Goal: Task Accomplishment & Management: Manage account settings

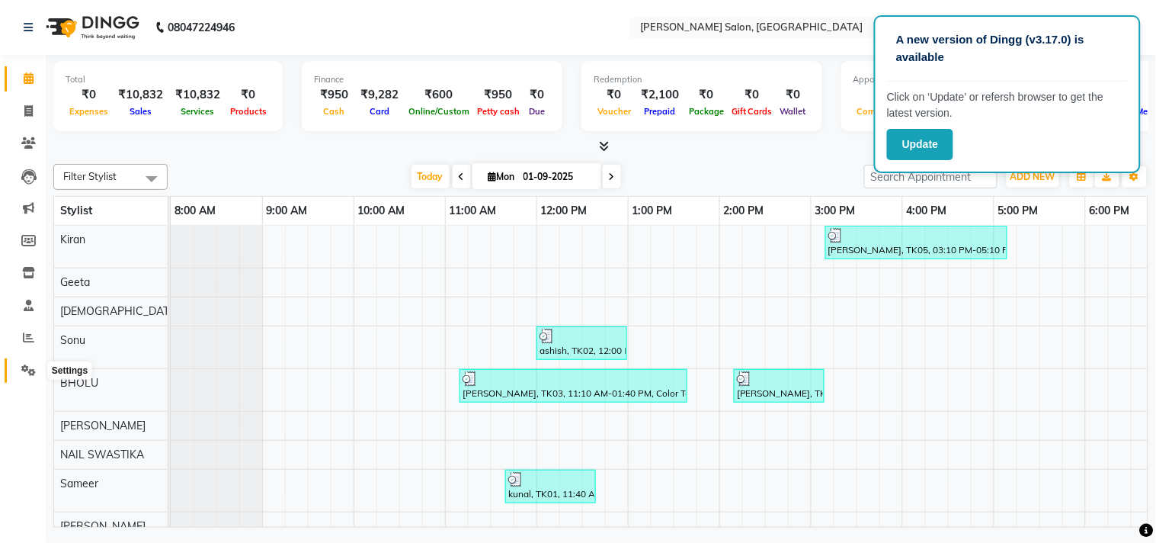
click at [18, 368] on span at bounding box center [28, 371] width 27 height 18
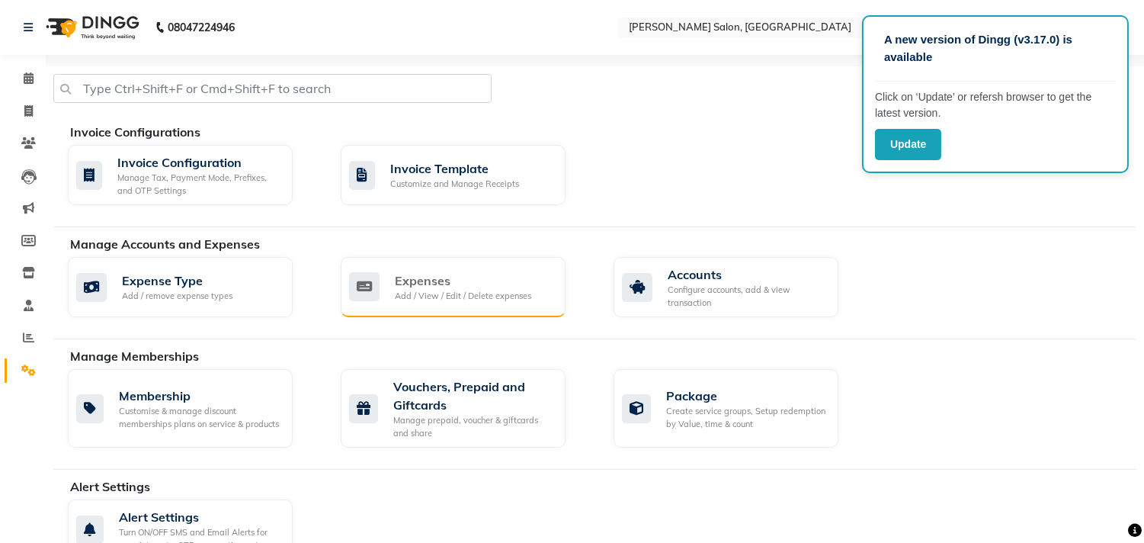
click at [459, 297] on div "Add / View / Edit / Delete expenses" at bounding box center [463, 296] width 136 height 13
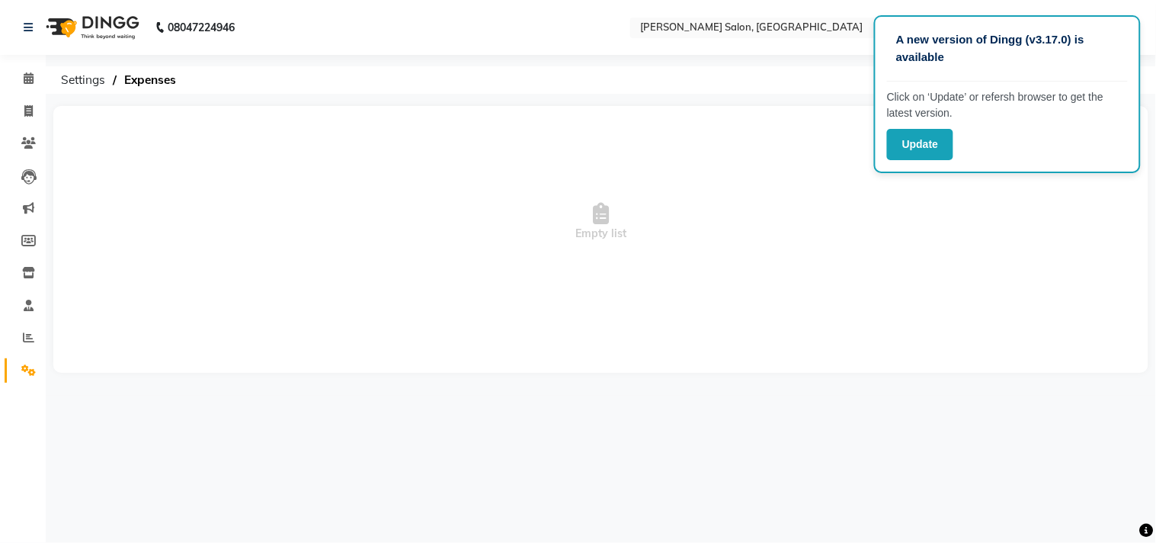
click at [1064, 230] on span "Empty list" at bounding box center [601, 222] width 1064 height 152
click at [920, 149] on button "Update" at bounding box center [920, 144] width 66 height 31
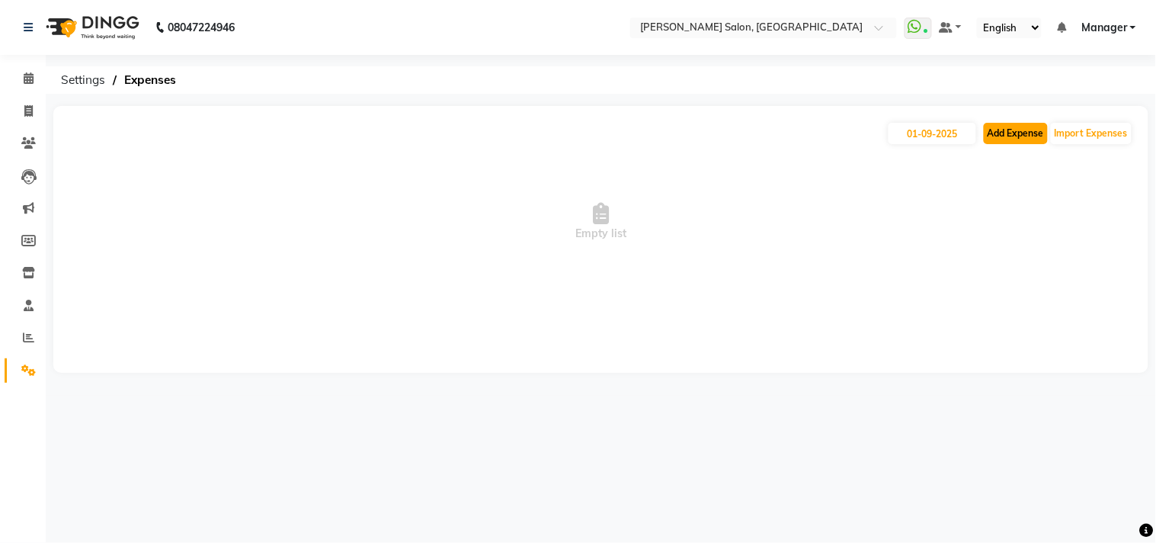
click at [1013, 128] on button "Add Expense" at bounding box center [1016, 133] width 64 height 21
select select "1"
select select "6318"
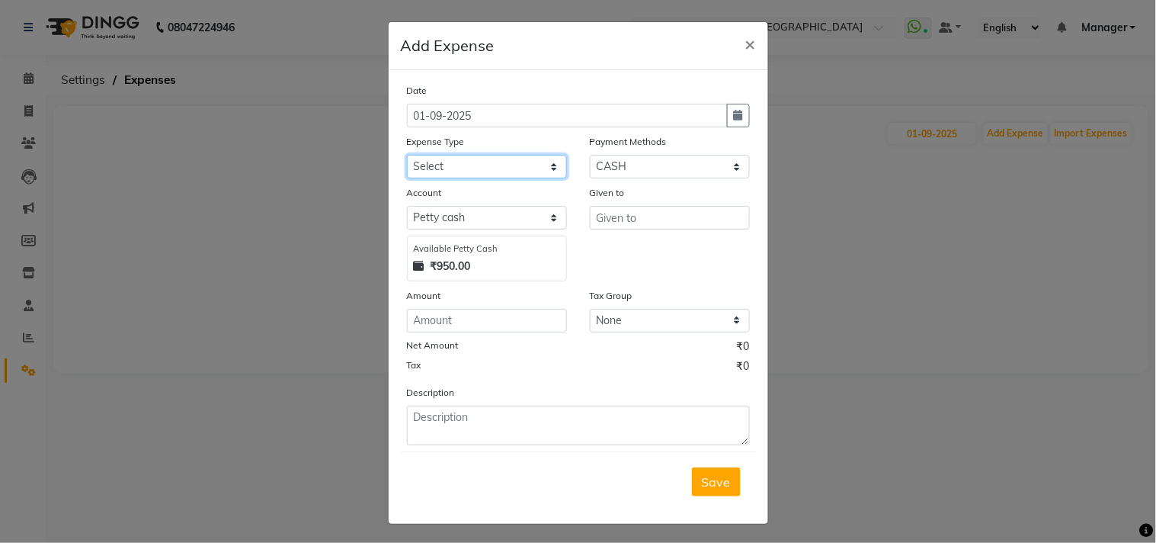
click at [546, 166] on select "Select Advance Salary BILLS client change paytm Client Snacks Coffee CONVEYANCE…" at bounding box center [487, 167] width 160 height 24
select select "15145"
click at [407, 155] on select "Select Advance Salary BILLS client change paytm Client Snacks Coffee CONVEYANCE…" at bounding box center [487, 167] width 160 height 24
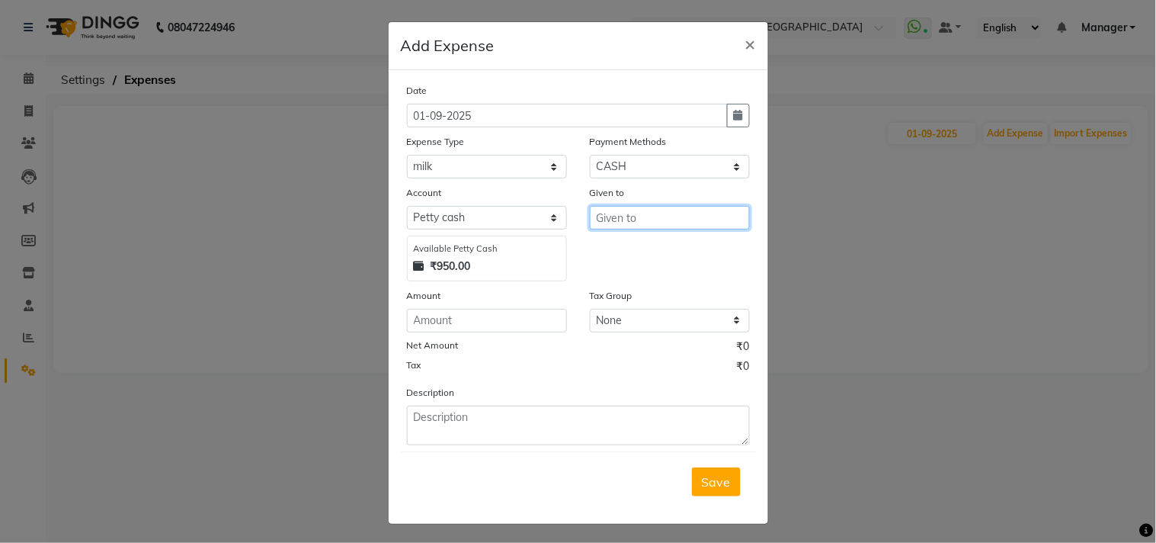
click at [644, 219] on input "text" at bounding box center [670, 218] width 160 height 24
type input "b"
type input "BLINK IT"
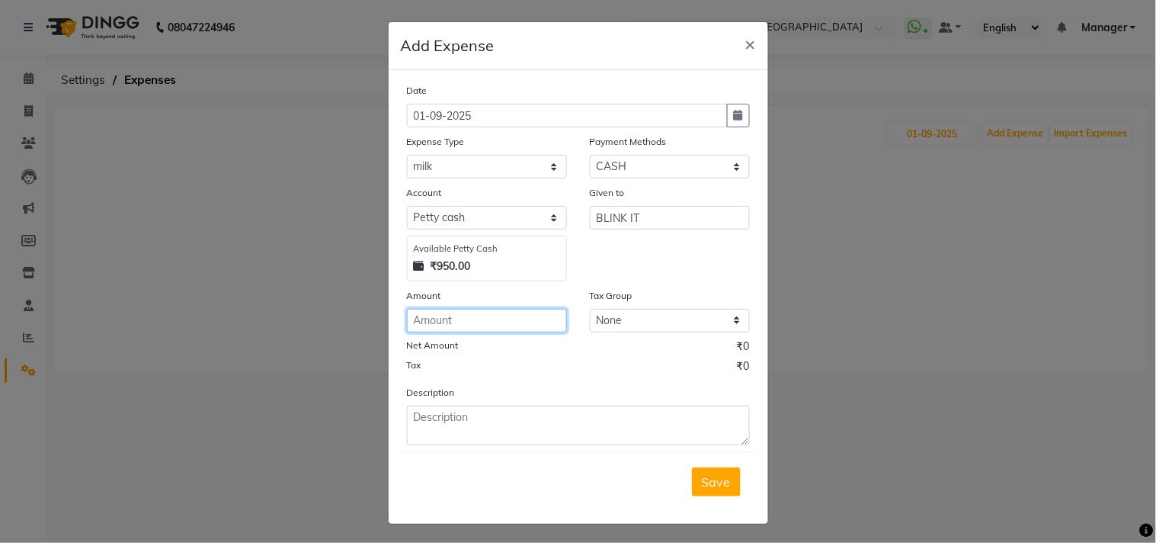
click at [509, 309] on input "number" at bounding box center [487, 321] width 160 height 24
type input "350"
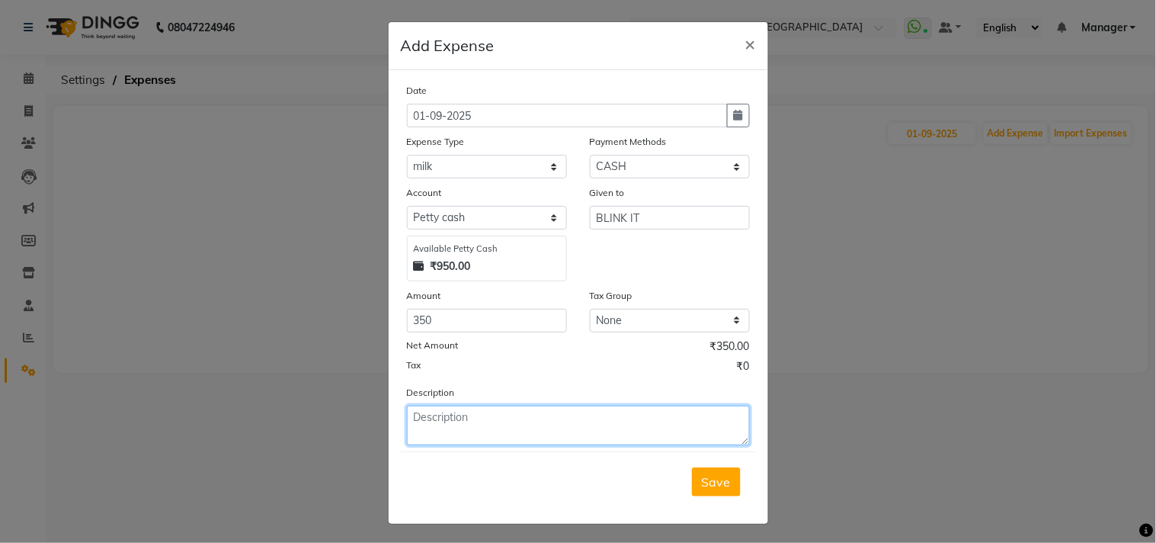
click at [439, 413] on textarea at bounding box center [578, 425] width 343 height 40
type textarea "MILK,GREEN TEA"
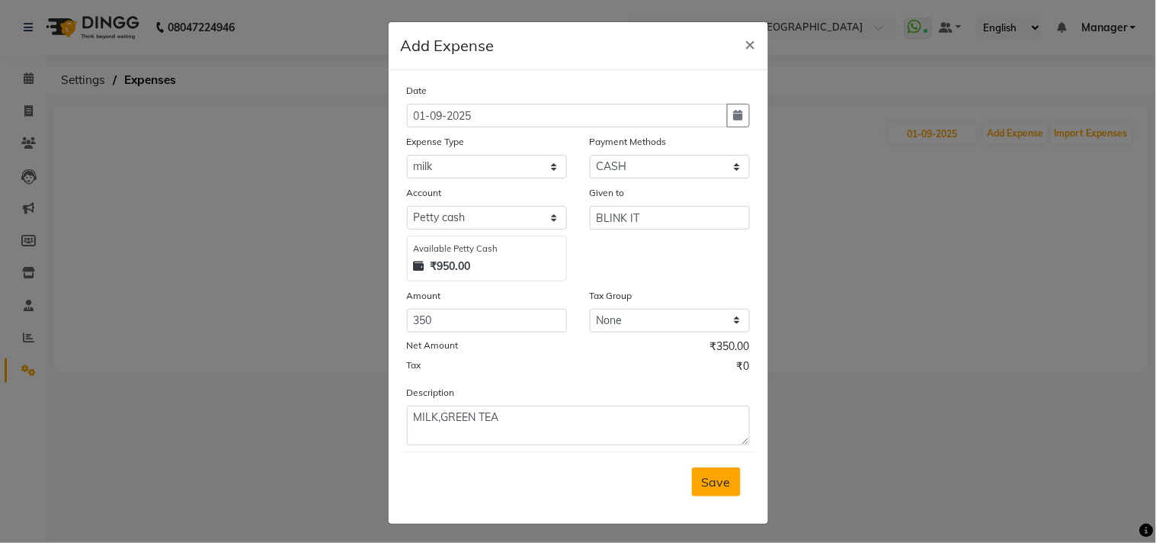
click at [710, 484] on span "Save" at bounding box center [716, 481] width 29 height 15
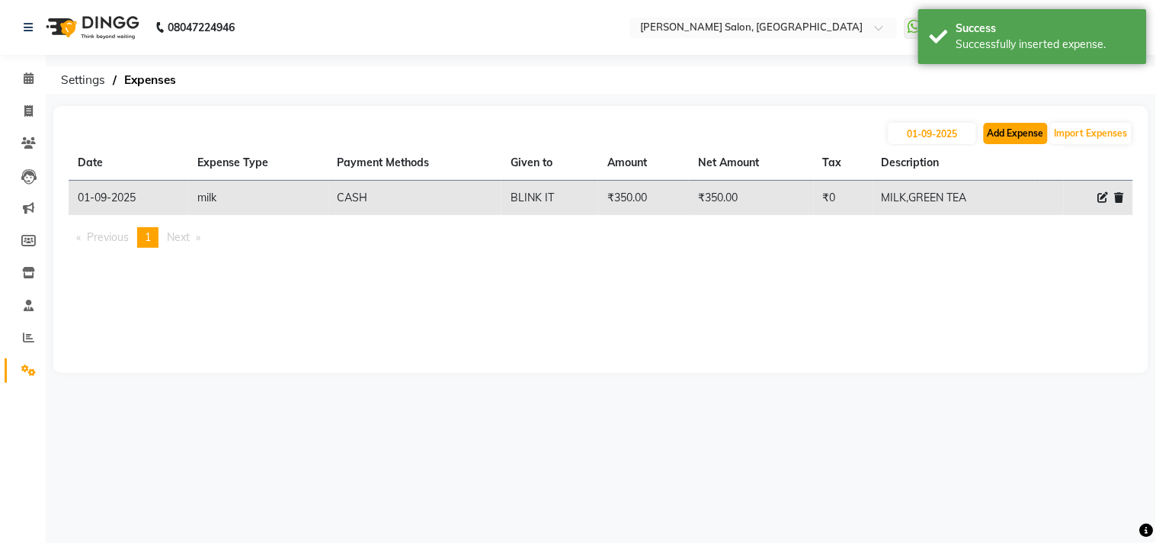
click at [1017, 130] on button "Add Expense" at bounding box center [1016, 133] width 64 height 21
select select "1"
select select "6318"
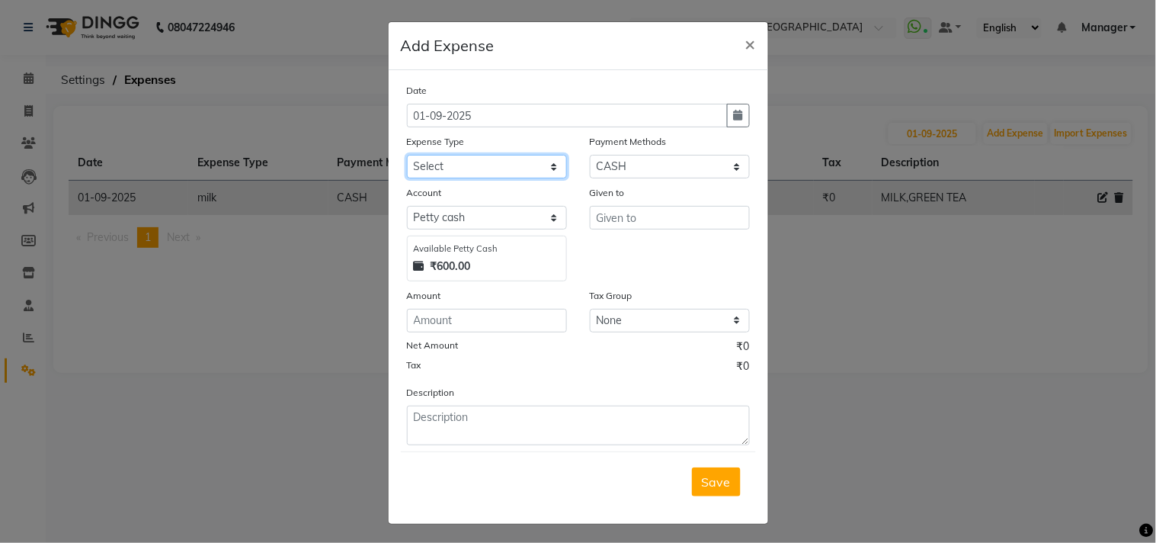
click at [539, 156] on select "Select Advance Salary BILLS client change paytm Client Snacks Coffee CONVEYANCE…" at bounding box center [487, 167] width 160 height 24
select select "19516"
click at [407, 155] on select "Select Advance Salary BILLS client change paytm Client Snacks Coffee CONVEYANCE…" at bounding box center [487, 167] width 160 height 24
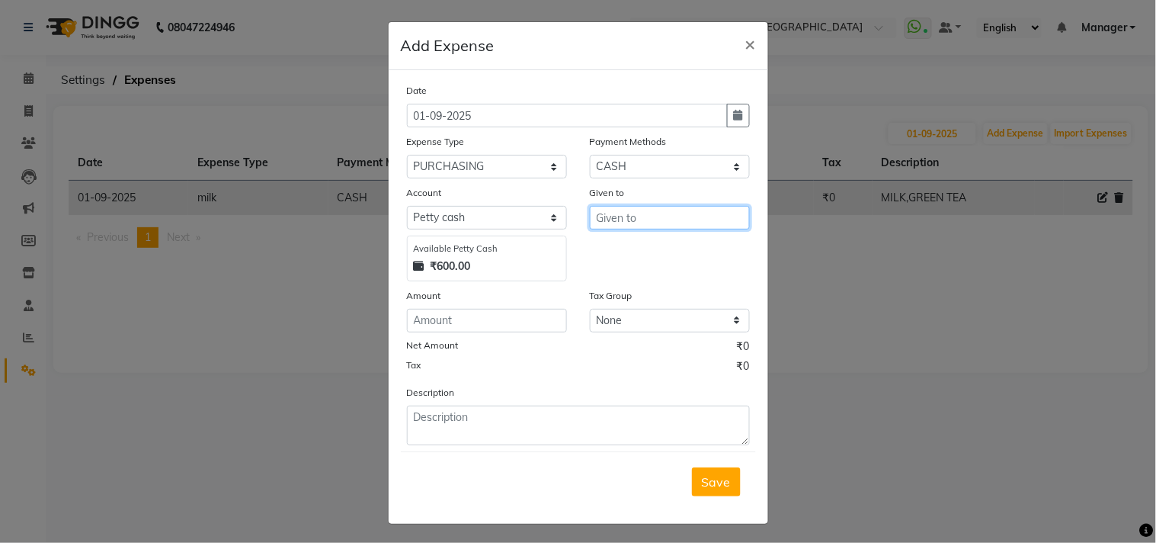
click at [641, 216] on input "text" at bounding box center [670, 218] width 160 height 24
type input "VONDER"
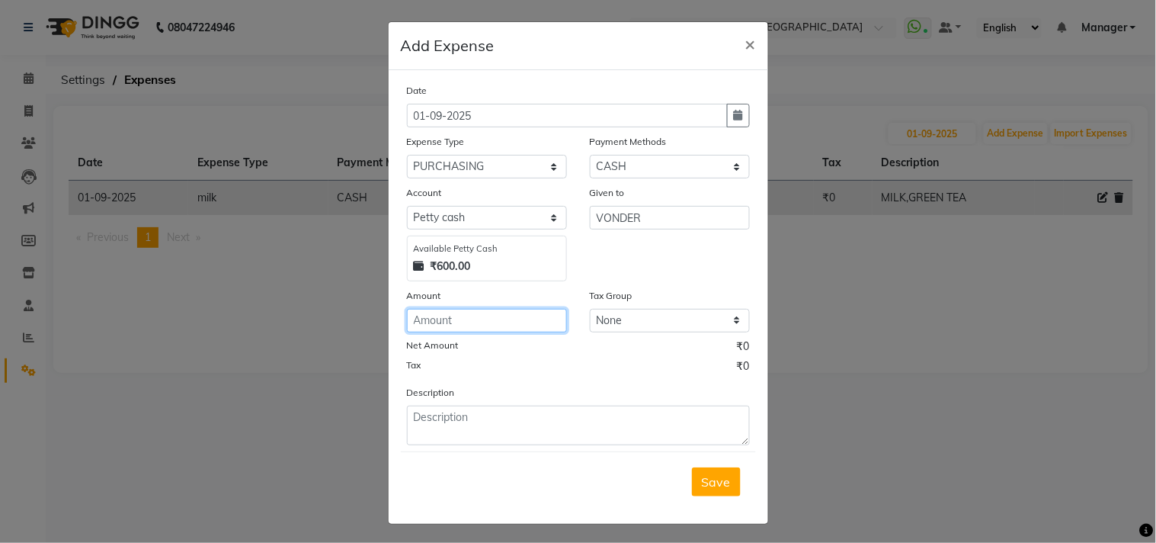
click at [523, 317] on input "number" at bounding box center [487, 321] width 160 height 24
type input "9236"
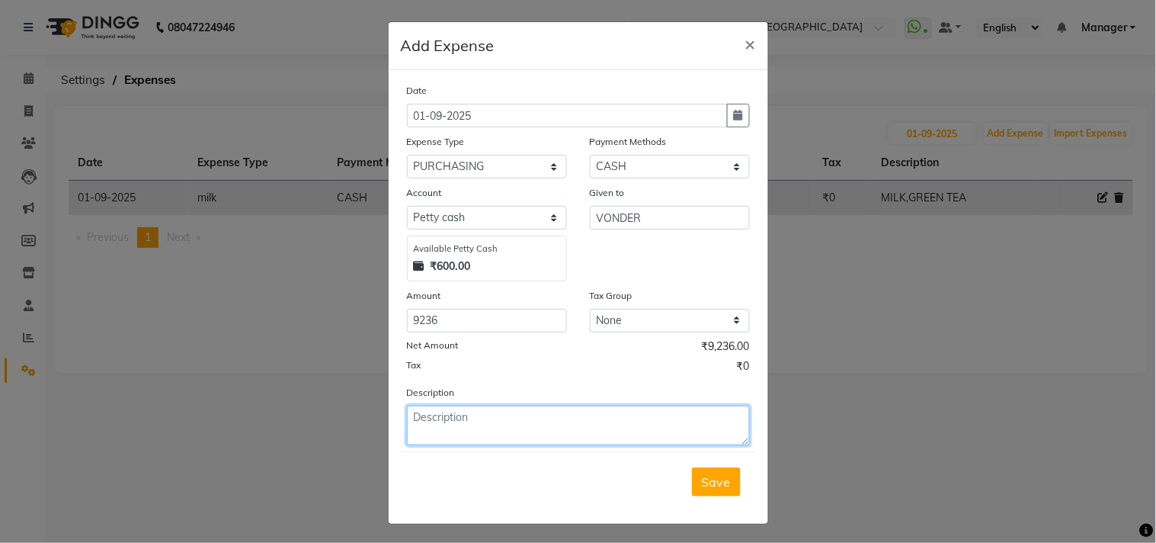
click at [481, 421] on textarea at bounding box center [578, 425] width 343 height 40
type textarea "COLOR TUBES"
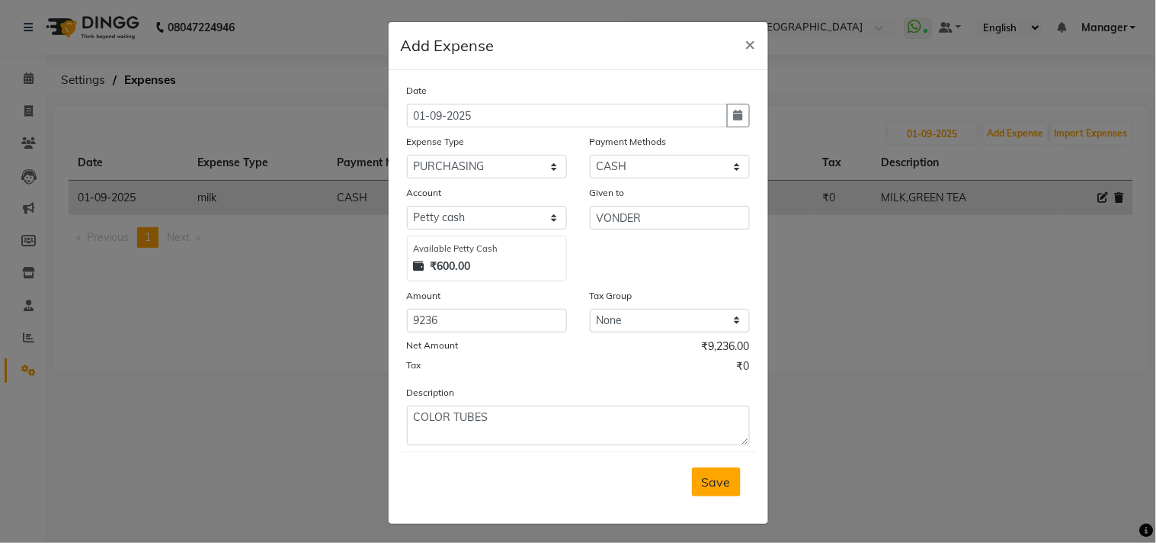
click at [712, 491] on button "Save" at bounding box center [716, 481] width 49 height 29
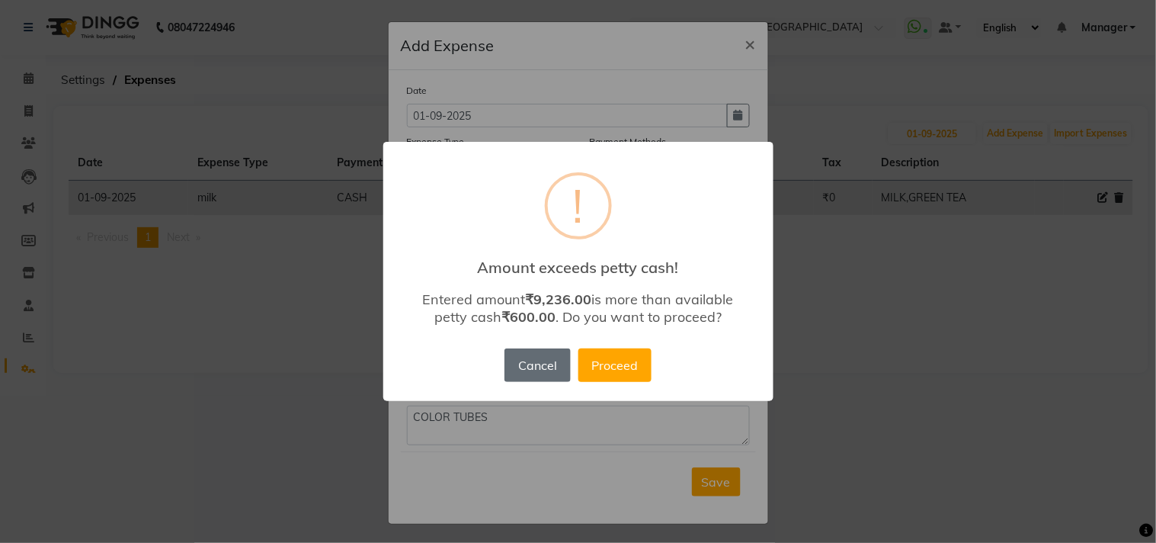
click at [523, 364] on button "Cancel" at bounding box center [537, 365] width 66 height 34
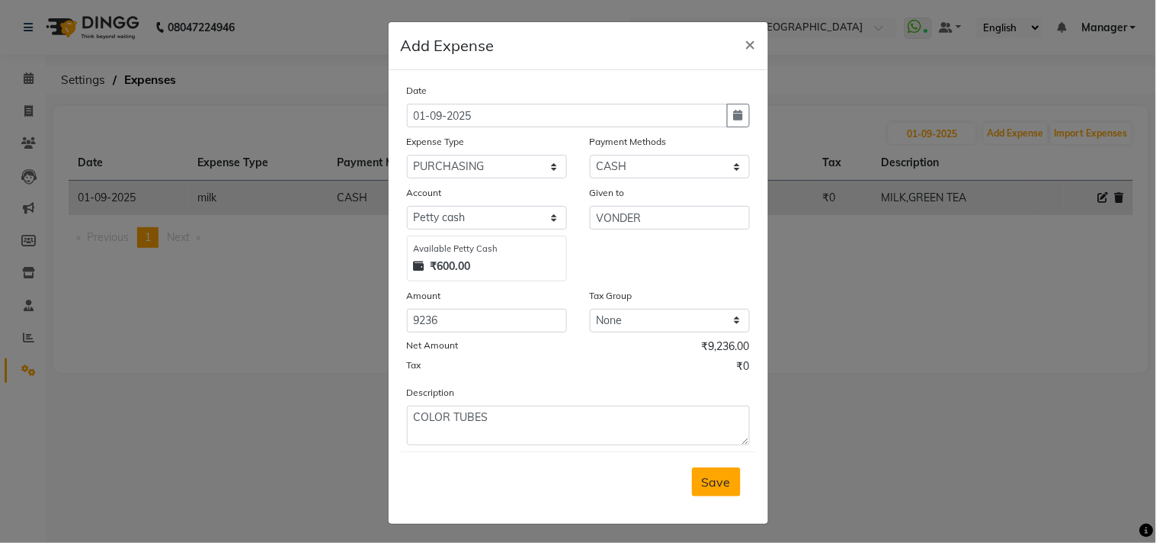
click at [709, 486] on span "Save" at bounding box center [716, 481] width 29 height 15
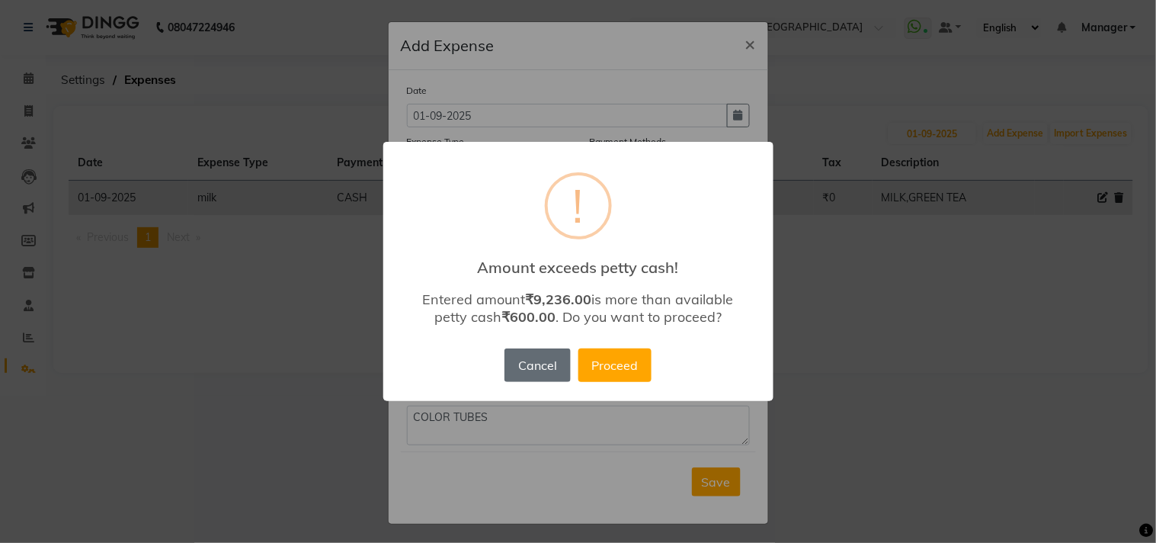
click at [542, 370] on button "Cancel" at bounding box center [537, 365] width 66 height 34
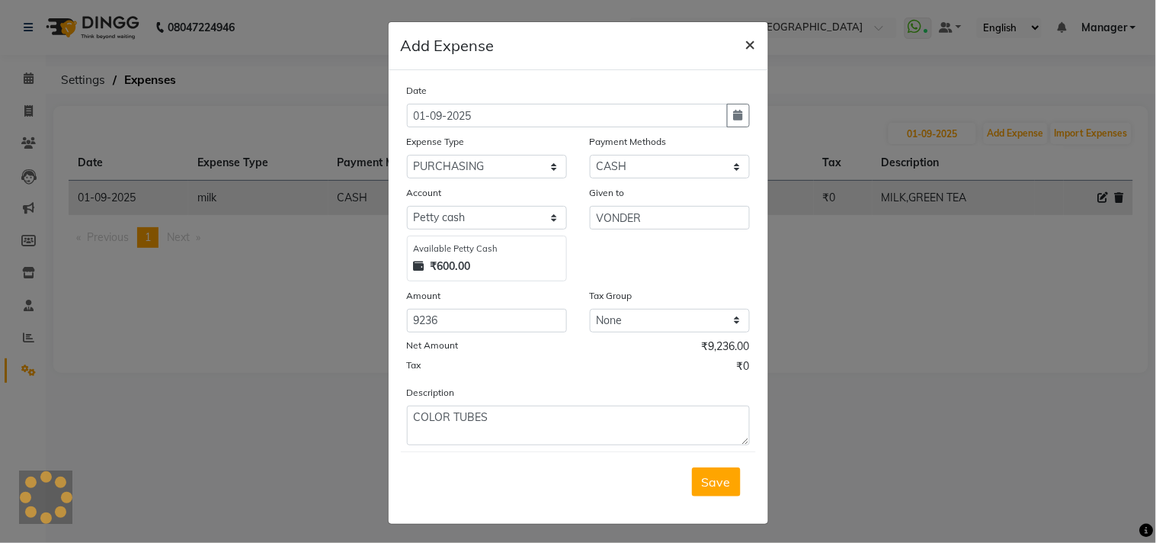
click at [745, 38] on span "×" at bounding box center [750, 43] width 11 height 23
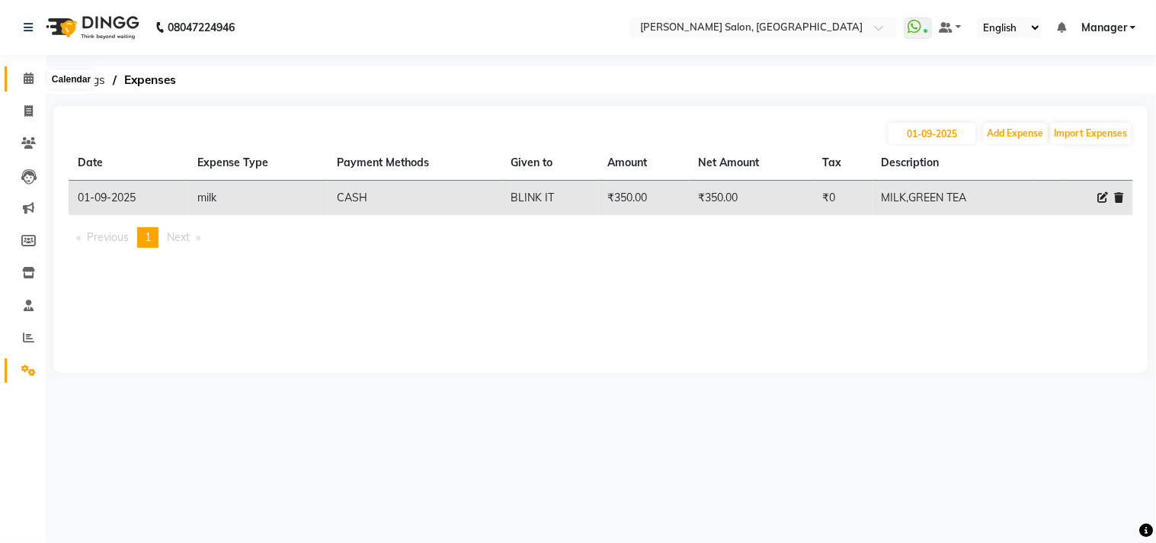
click at [21, 76] on span at bounding box center [28, 79] width 27 height 18
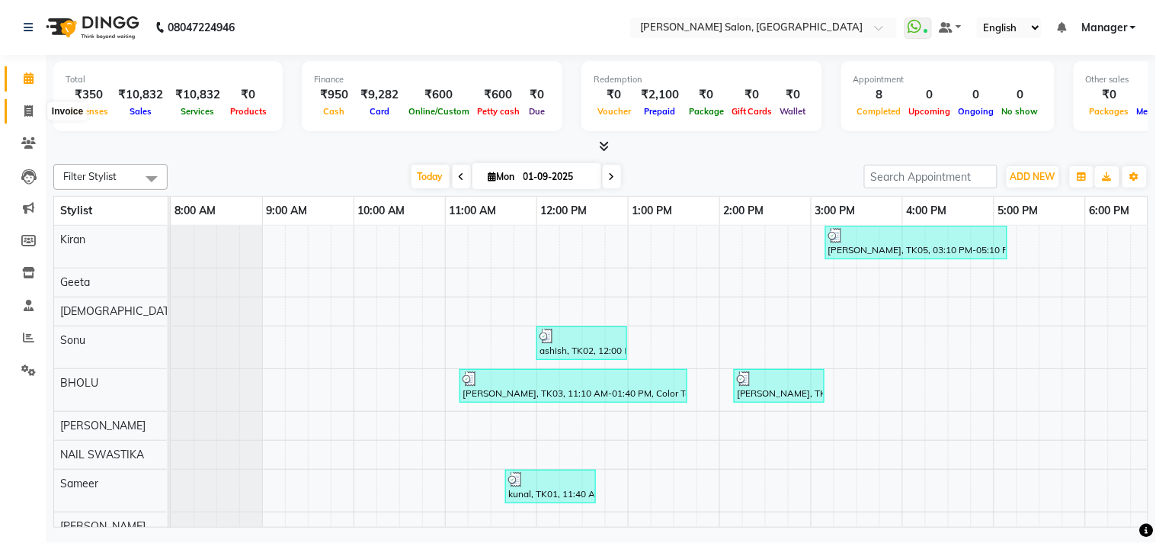
click at [24, 110] on icon at bounding box center [28, 110] width 8 height 11
select select "service"
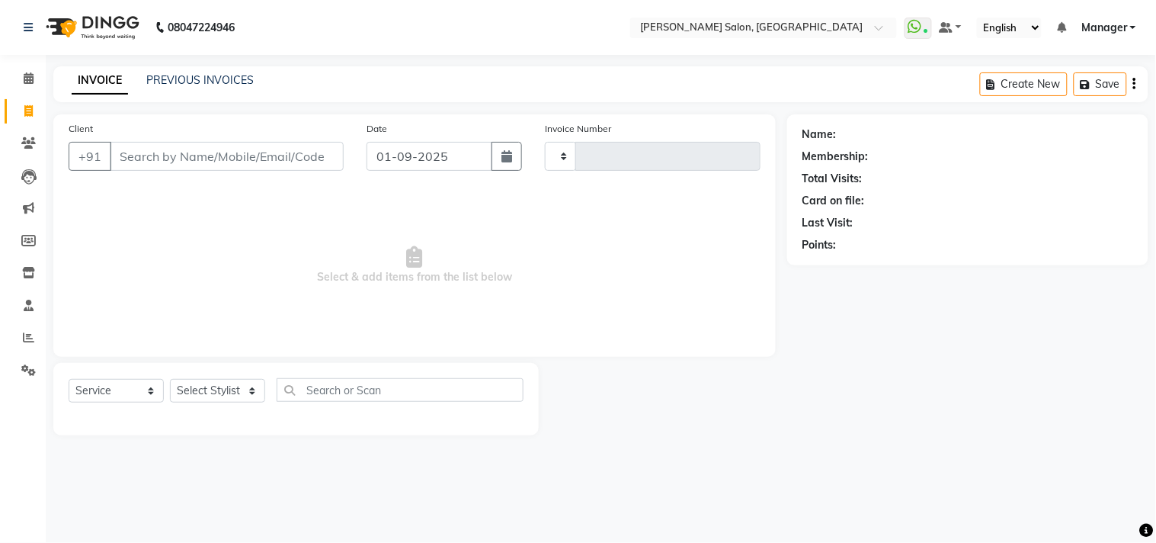
type input "3520"
select select "7229"
click at [28, 81] on icon at bounding box center [29, 77] width 10 height 11
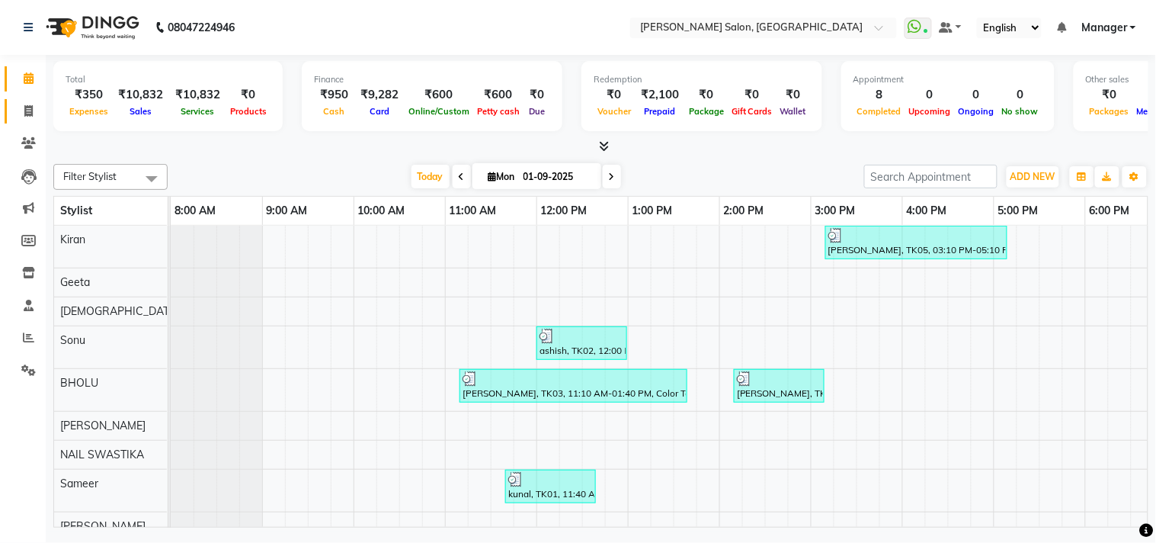
click at [27, 110] on icon at bounding box center [28, 110] width 8 height 11
select select "7229"
select select "service"
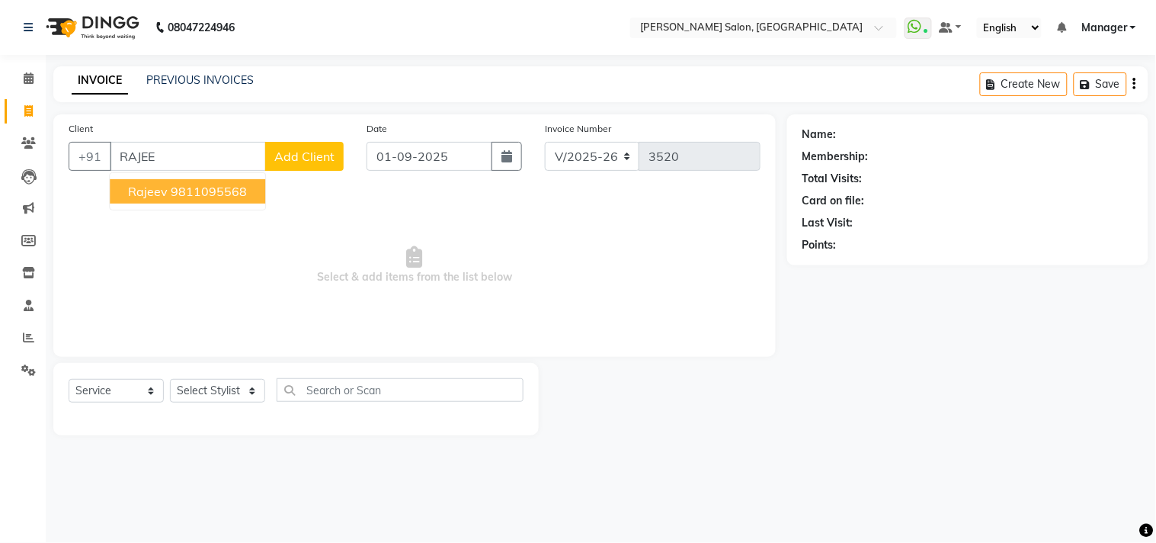
click at [222, 196] on ngb-highlight "9811095568" at bounding box center [209, 191] width 76 height 15
type input "9811095568"
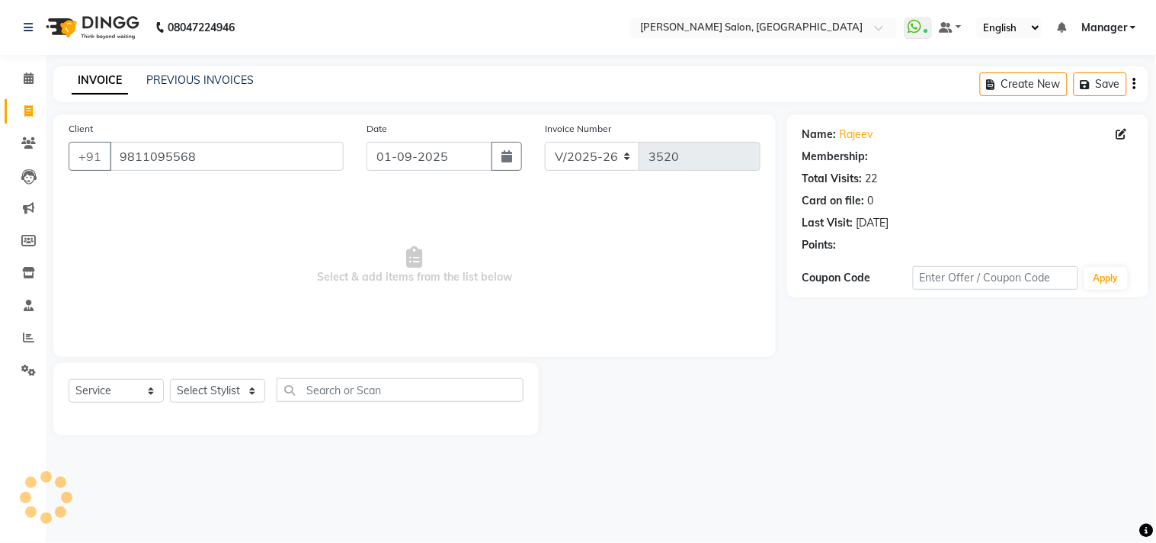
select select "1: Object"
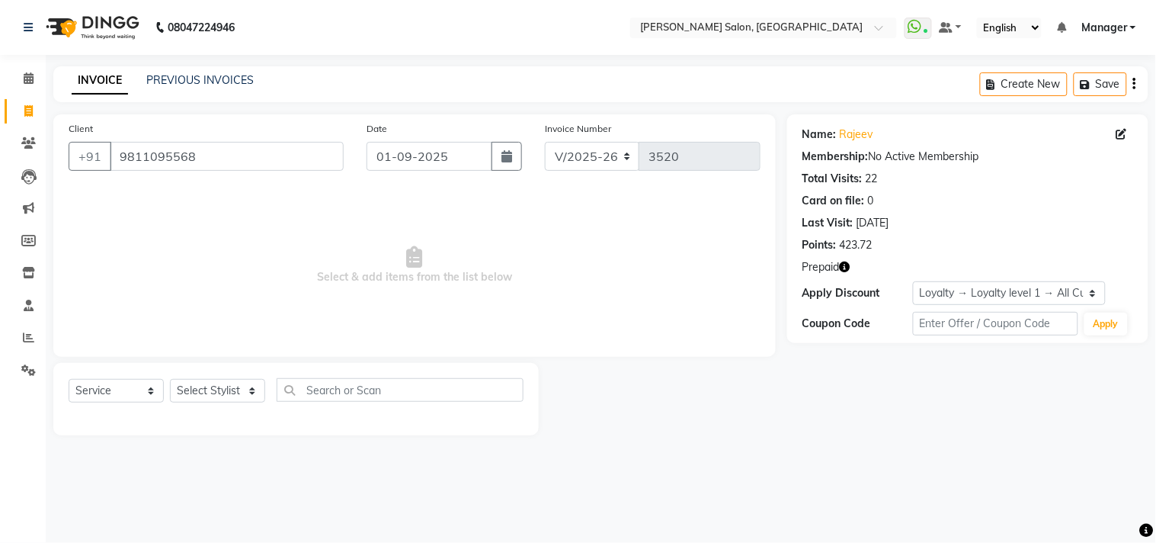
click at [846, 267] on icon "button" at bounding box center [845, 266] width 11 height 11
click at [248, 392] on select "Select Stylist [PERSON_NAME] Divya [PERSON_NAME] [PERSON_NAME] [PERSON_NAME] PE…" at bounding box center [217, 391] width 95 height 24
select select "61926"
click at [170, 379] on select "Select Stylist [PERSON_NAME] Divya [PERSON_NAME] [PERSON_NAME] [PERSON_NAME] PE…" at bounding box center [217, 391] width 95 height 24
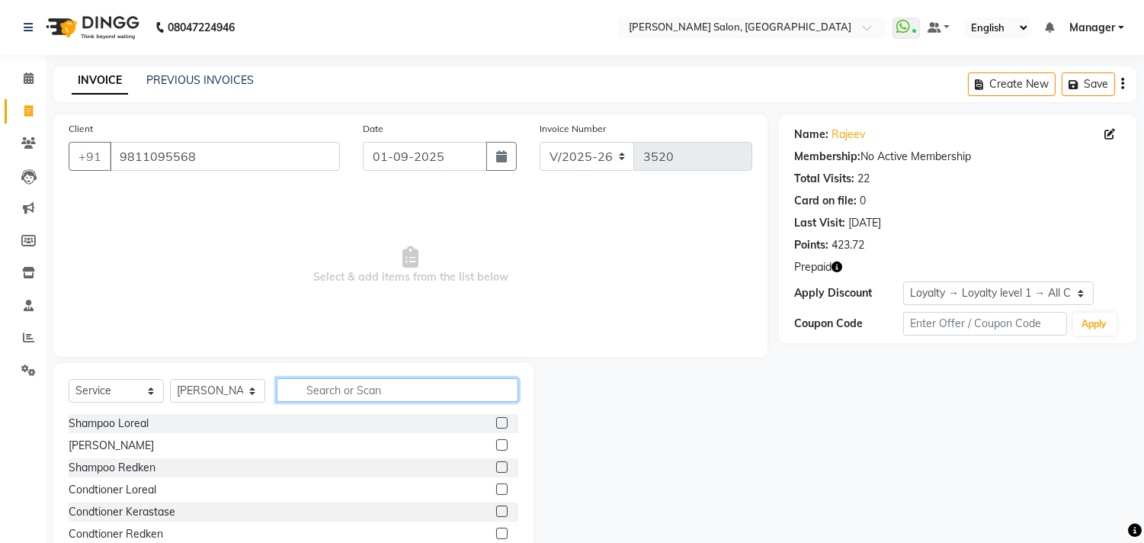
click at [333, 390] on input "text" at bounding box center [398, 390] width 242 height 24
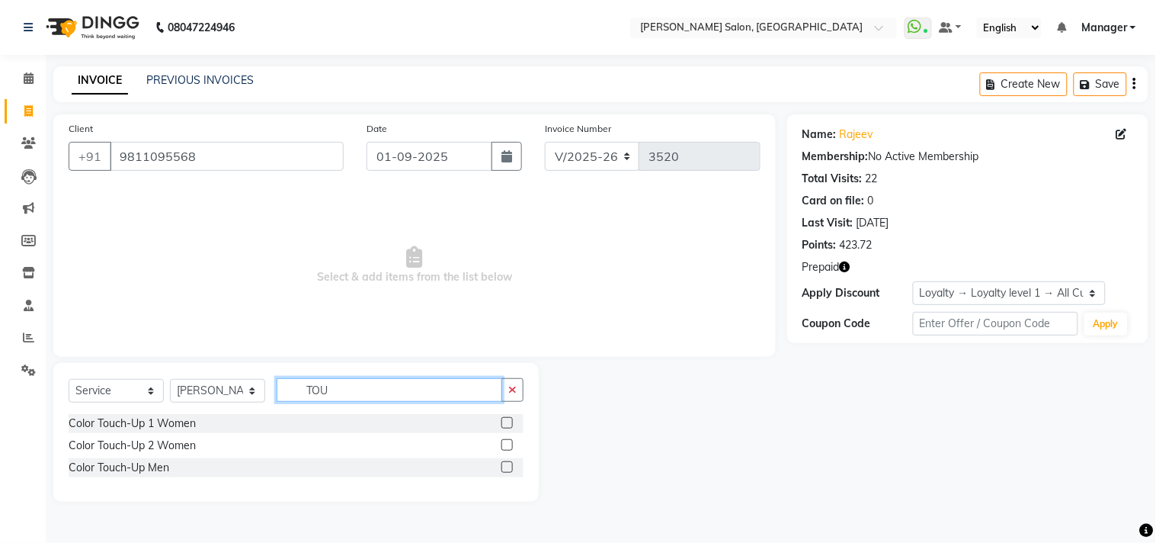
type input "TOU"
click at [507, 444] on label at bounding box center [506, 444] width 11 height 11
click at [507, 444] on input "checkbox" at bounding box center [506, 445] width 10 height 10
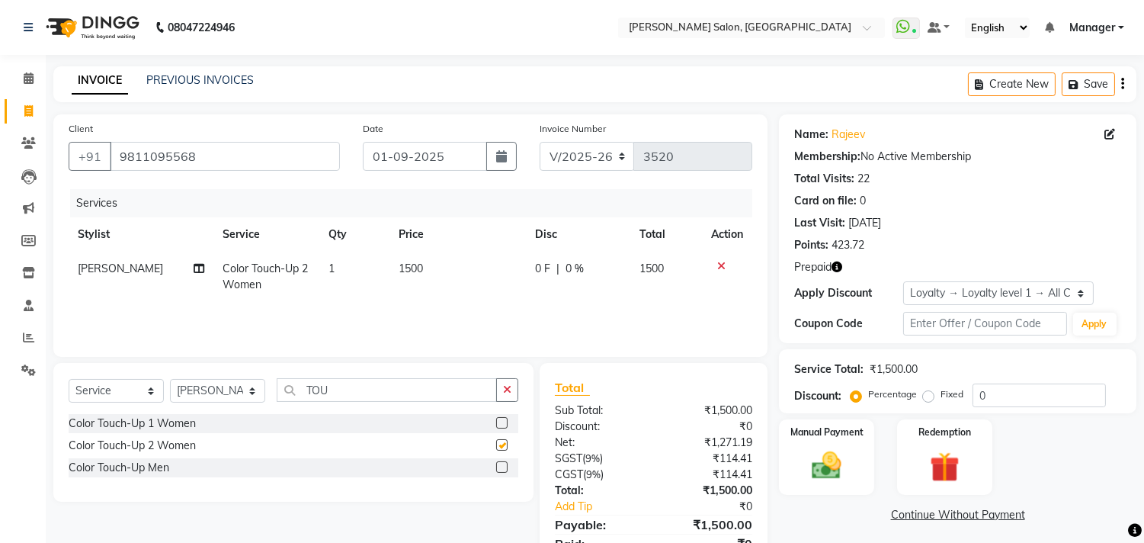
checkbox input "false"
click at [370, 384] on input "TOU" at bounding box center [387, 390] width 220 height 24
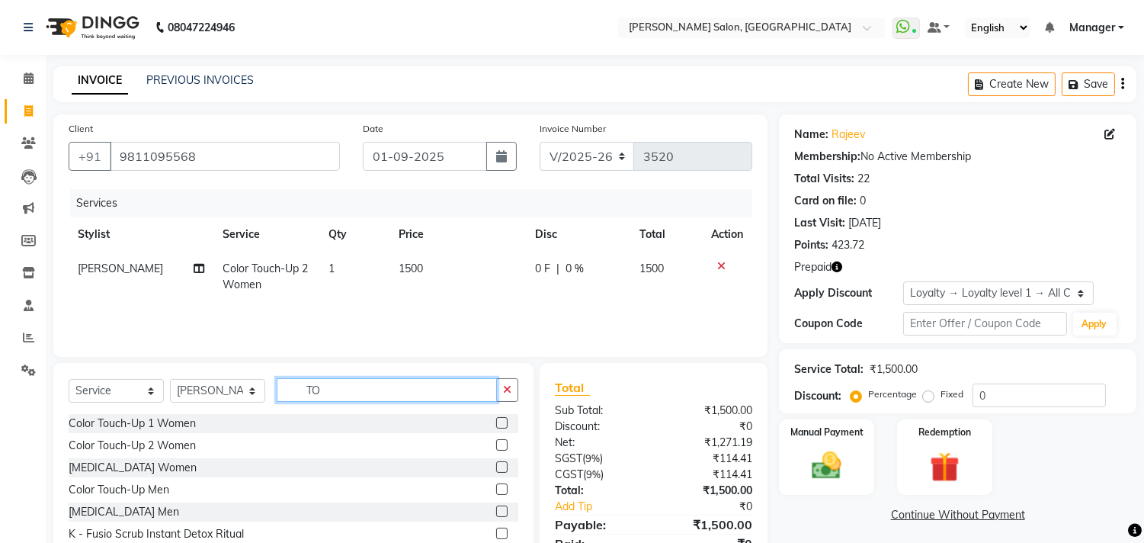
type input "T"
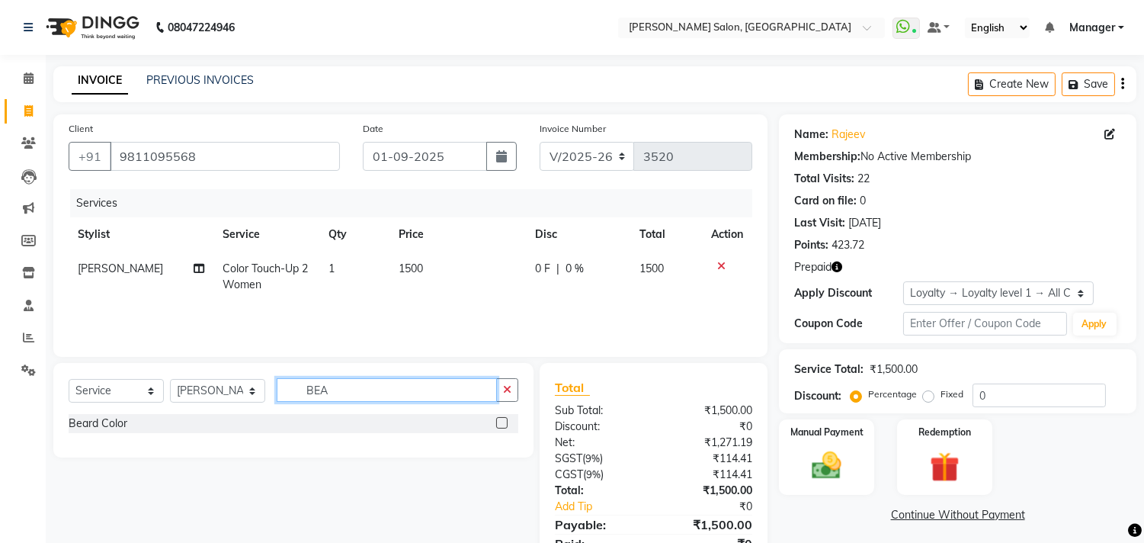
type input "BEA"
click at [504, 421] on label at bounding box center [501, 422] width 11 height 11
click at [504, 421] on input "checkbox" at bounding box center [501, 423] width 10 height 10
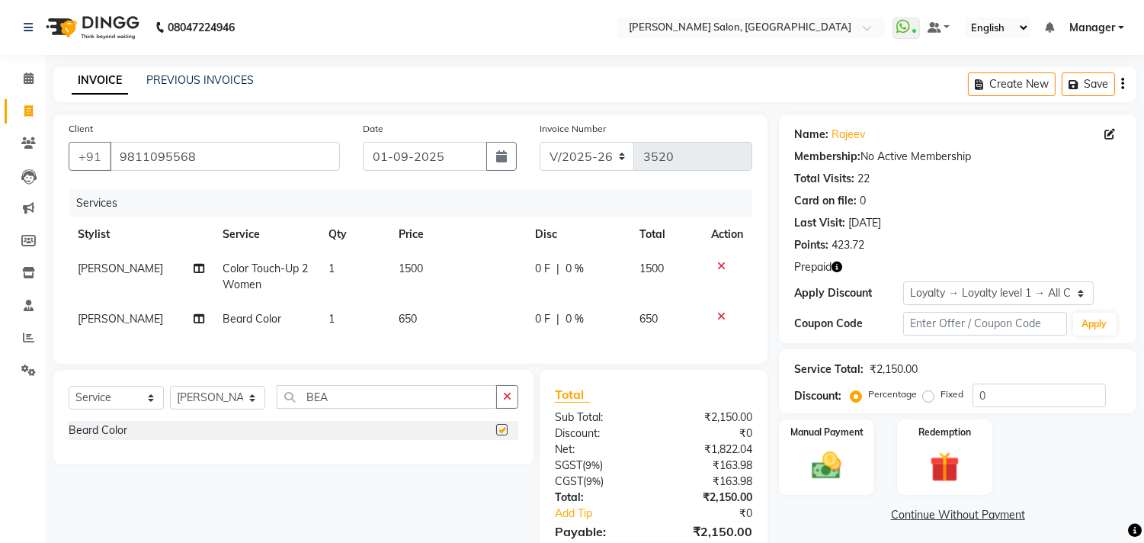
checkbox input "false"
click at [401, 405] on input "BEA" at bounding box center [387, 397] width 220 height 24
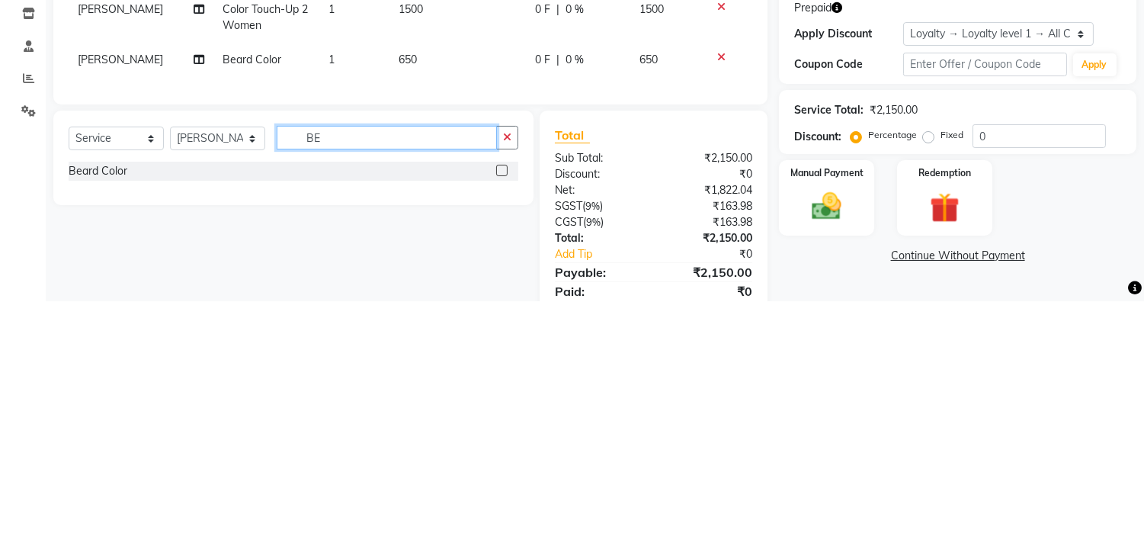
scroll to position [17, 0]
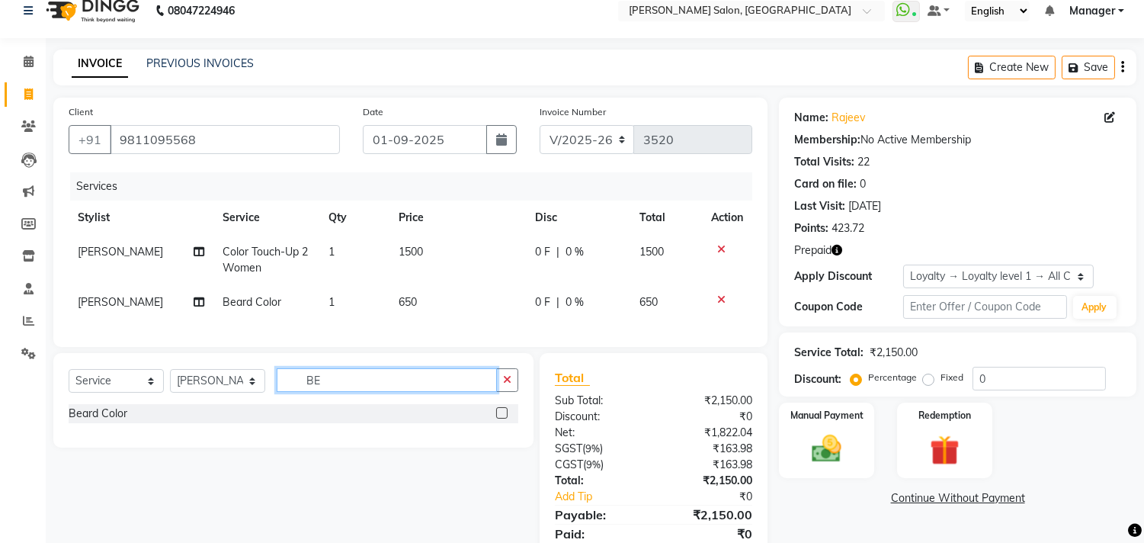
type input "B"
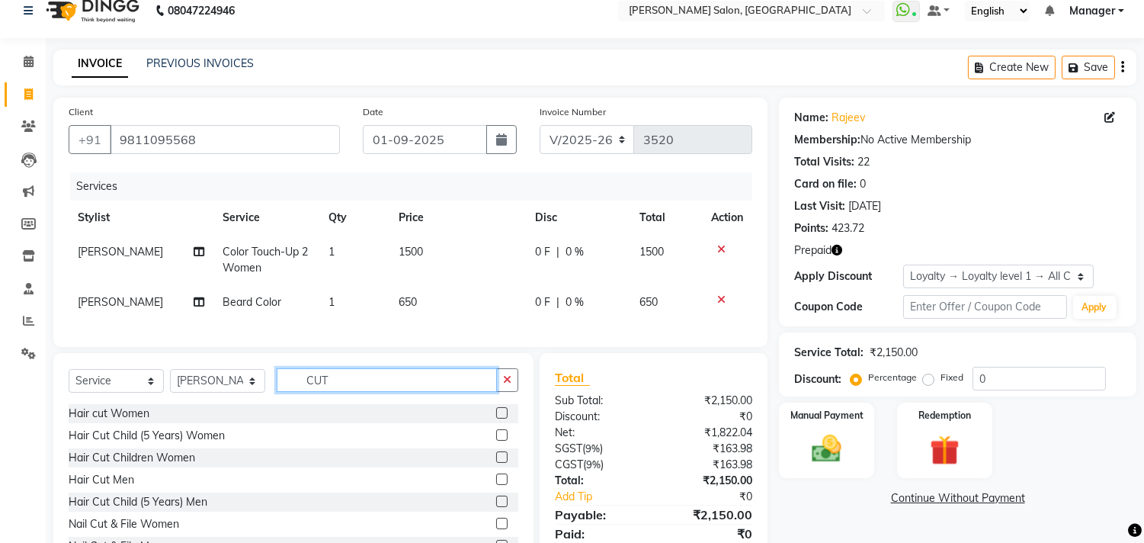
type input "CUT"
click at [496, 485] on label at bounding box center [501, 478] width 11 height 11
click at [496, 485] on input "checkbox" at bounding box center [501, 480] width 10 height 10
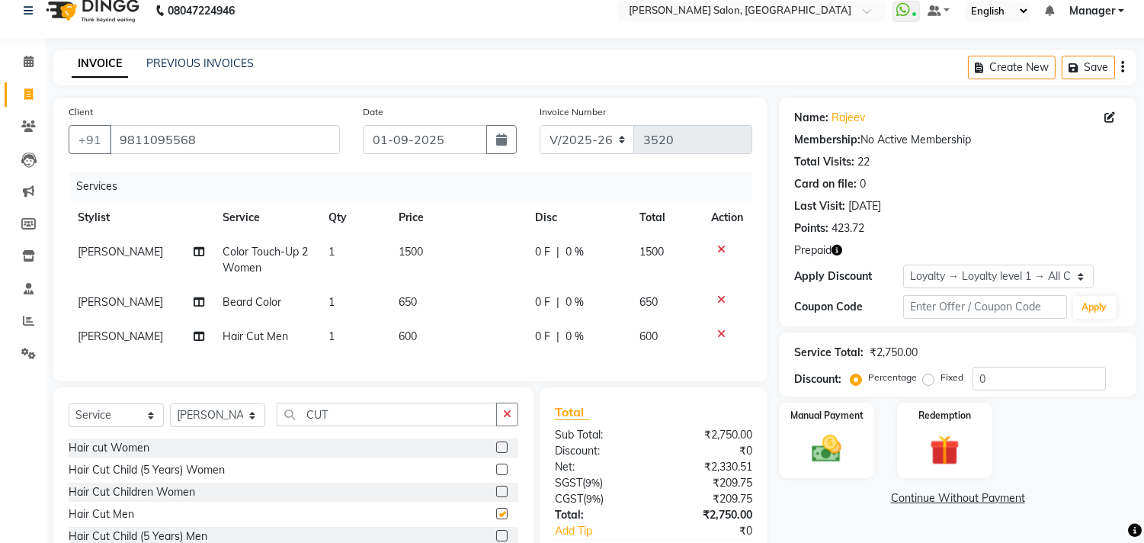
checkbox input "false"
click at [253, 427] on select "Select Stylist [PERSON_NAME] Divya [PERSON_NAME] [PERSON_NAME] [PERSON_NAME] PE…" at bounding box center [217, 415] width 95 height 24
select select "85753"
click at [170, 416] on select "Select Stylist [PERSON_NAME] Divya [PERSON_NAME] [PERSON_NAME] [PERSON_NAME] PE…" at bounding box center [217, 415] width 95 height 24
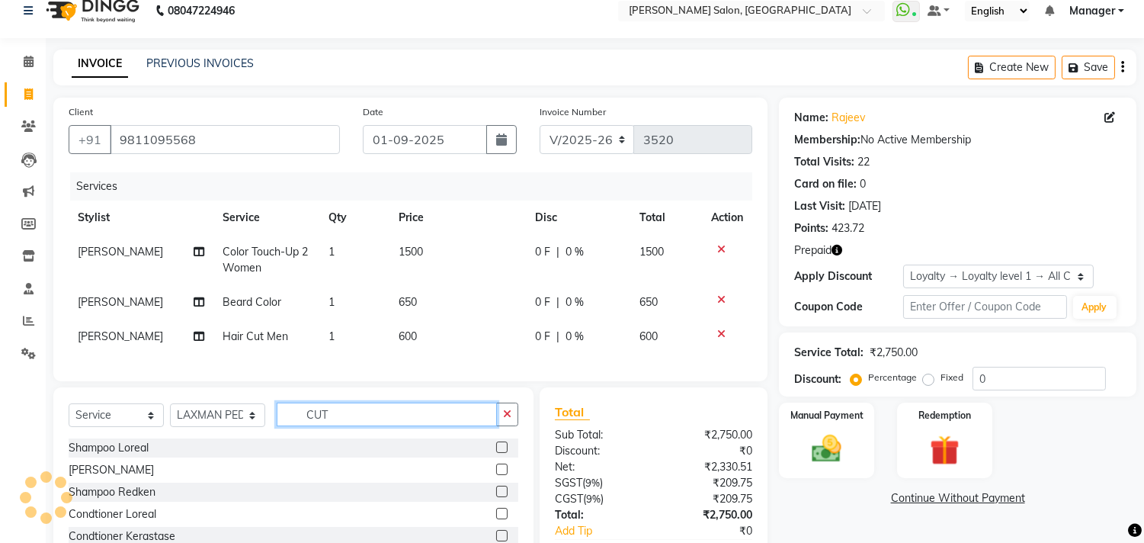
click at [392, 426] on input "CUT" at bounding box center [387, 414] width 220 height 24
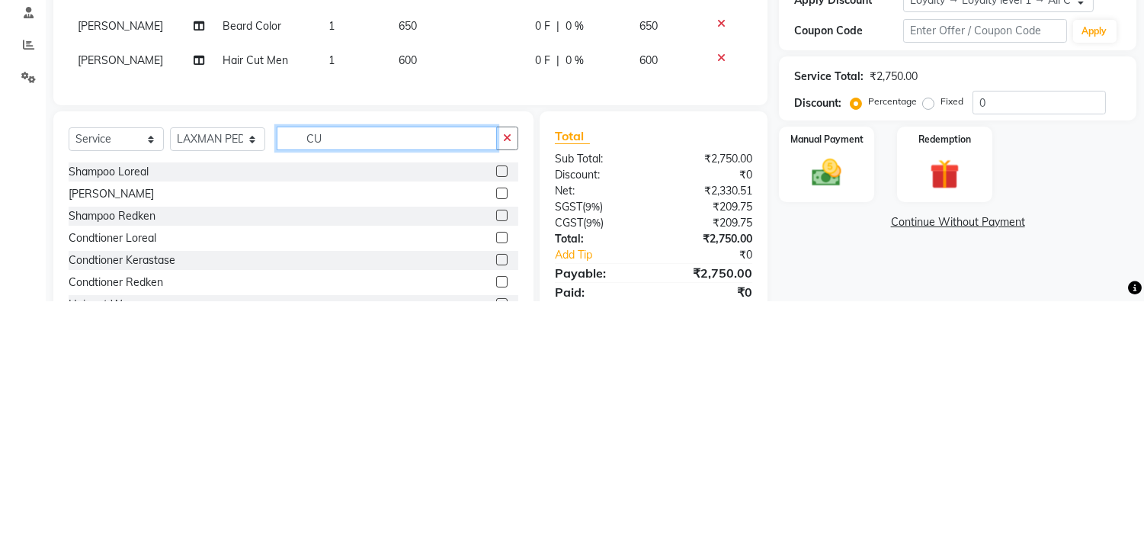
scroll to position [50, 0]
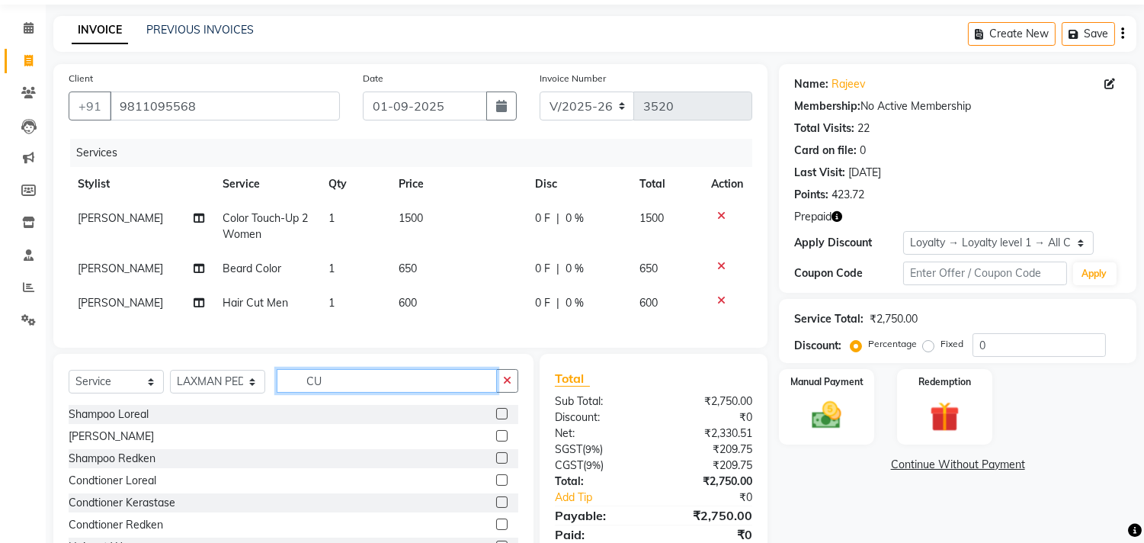
type input "C"
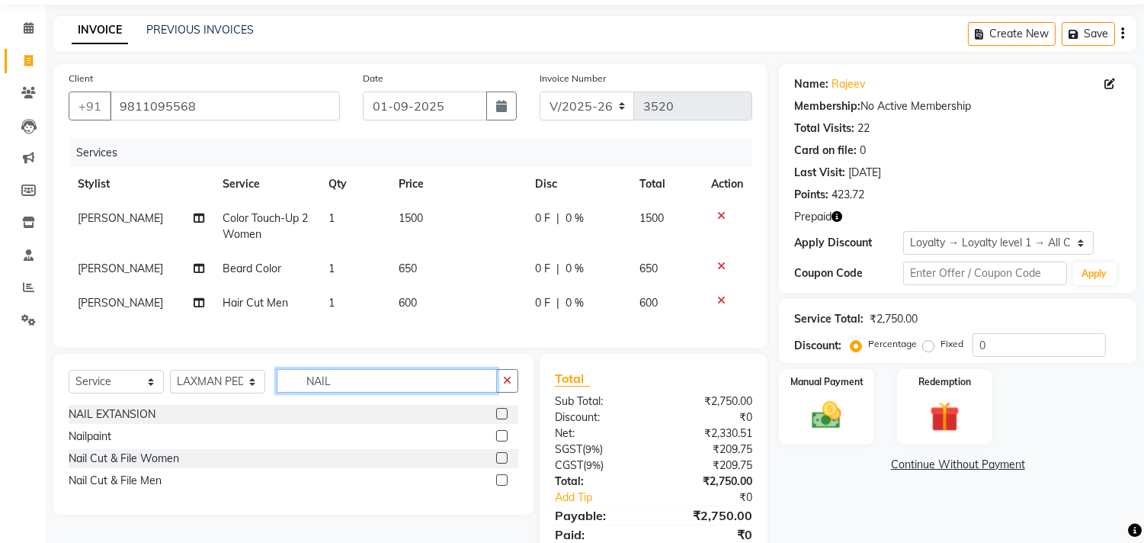
type input "NAIL"
click at [503, 485] on label at bounding box center [501, 479] width 11 height 11
click at [503, 485] on input "checkbox" at bounding box center [501, 480] width 10 height 10
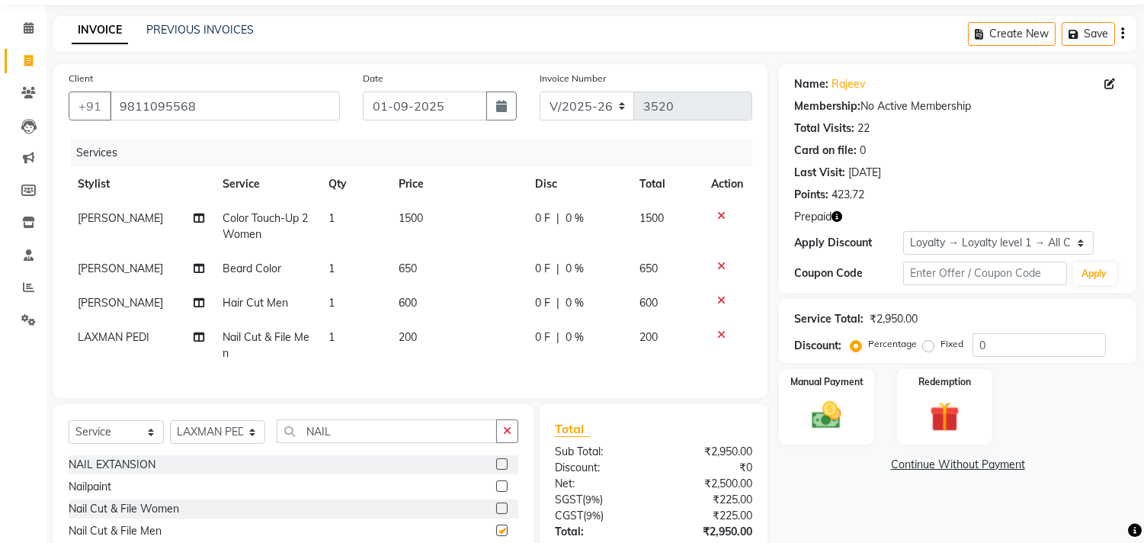
checkbox input "false"
click at [837, 216] on icon "button" at bounding box center [836, 216] width 11 height 11
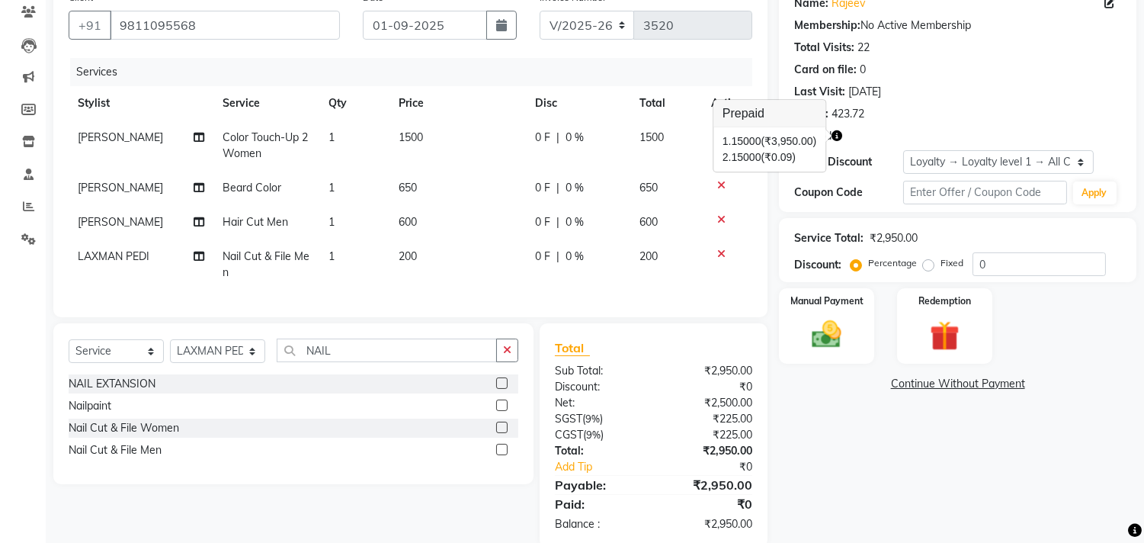
scroll to position [110, 0]
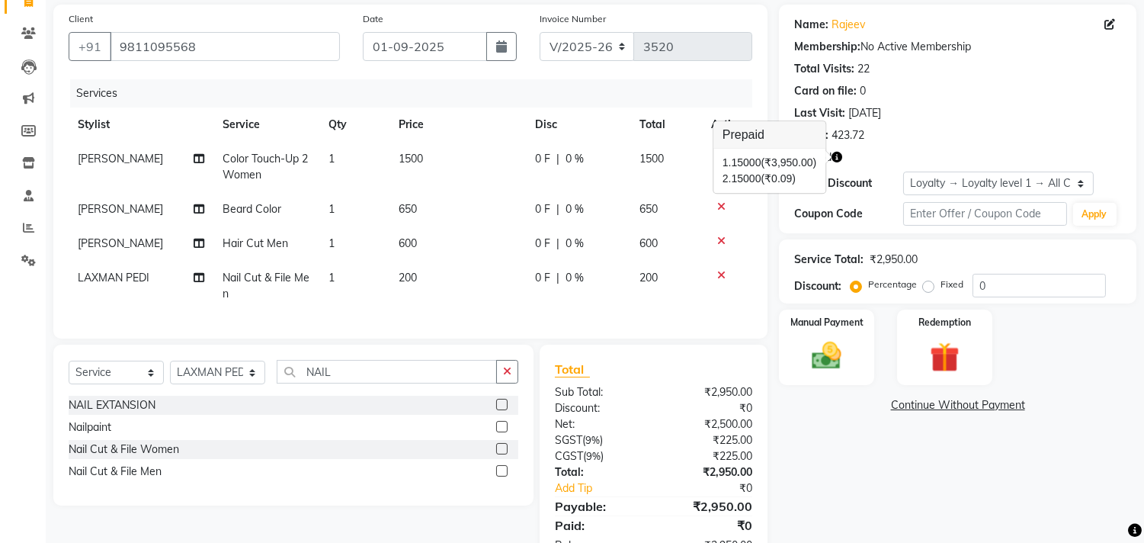
click at [718, 209] on icon at bounding box center [721, 206] width 8 height 11
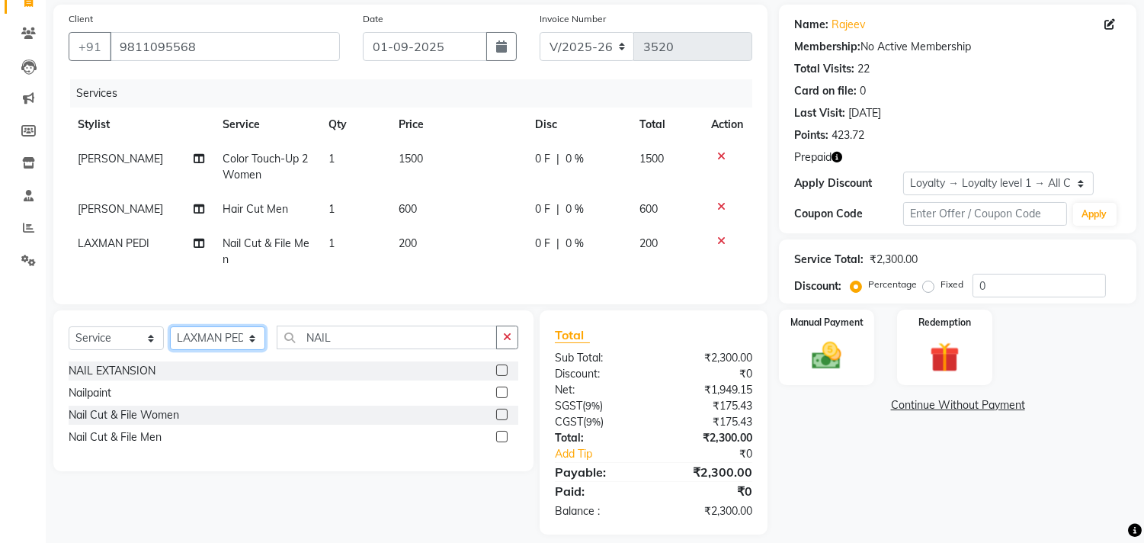
click at [252, 350] on select "Select Stylist [PERSON_NAME] Divya [PERSON_NAME] [PERSON_NAME] [PERSON_NAME] PE…" at bounding box center [217, 338] width 95 height 24
select select "61926"
click at [170, 339] on select "Select Stylist [PERSON_NAME] Divya [PERSON_NAME] [PERSON_NAME] [PERSON_NAME] PE…" at bounding box center [217, 338] width 95 height 24
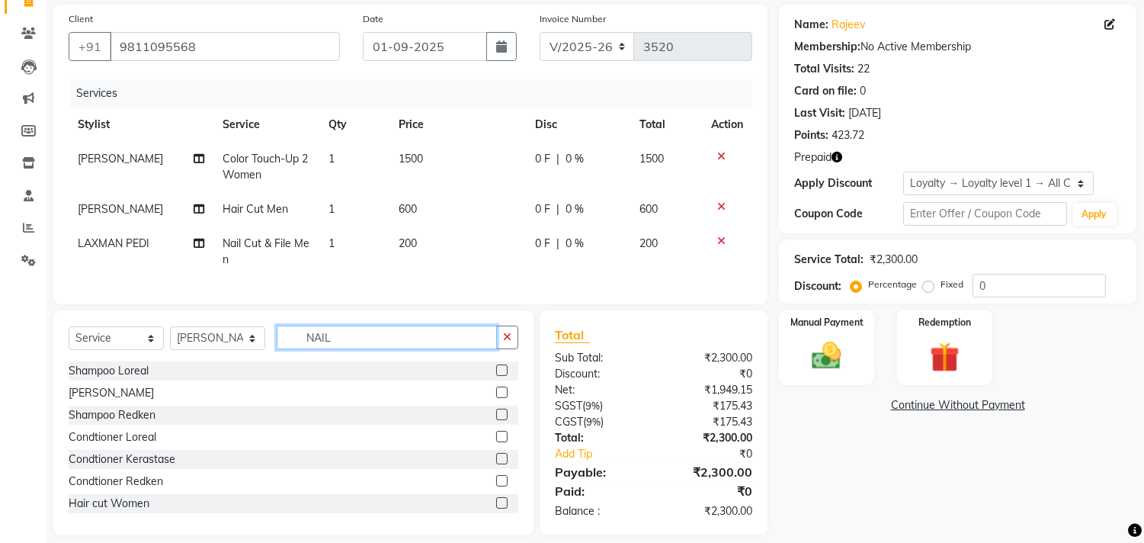
click at [369, 349] on input "NAIL" at bounding box center [387, 337] width 220 height 24
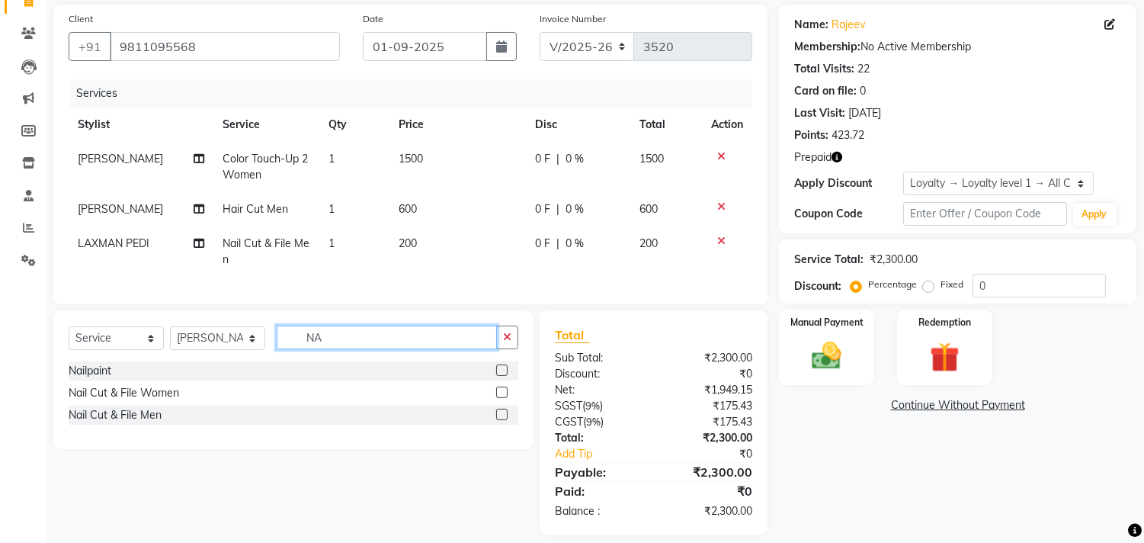
type input "N"
type input "SHA"
click at [503, 442] on label at bounding box center [501, 435] width 11 height 11
click at [503, 442] on input "checkbox" at bounding box center [501, 437] width 10 height 10
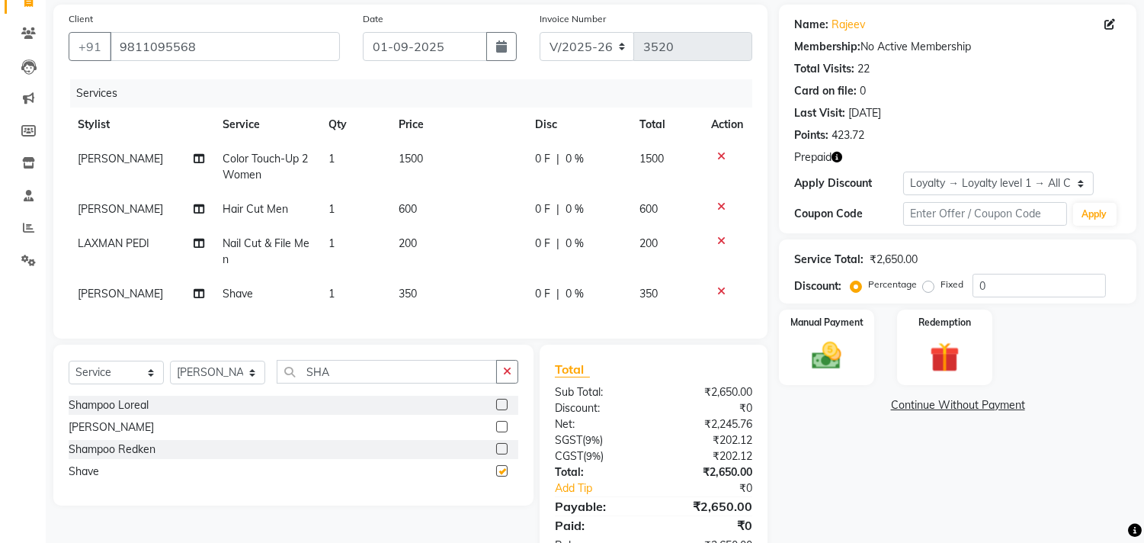
checkbox input "false"
click at [841, 155] on icon "button" at bounding box center [836, 157] width 11 height 11
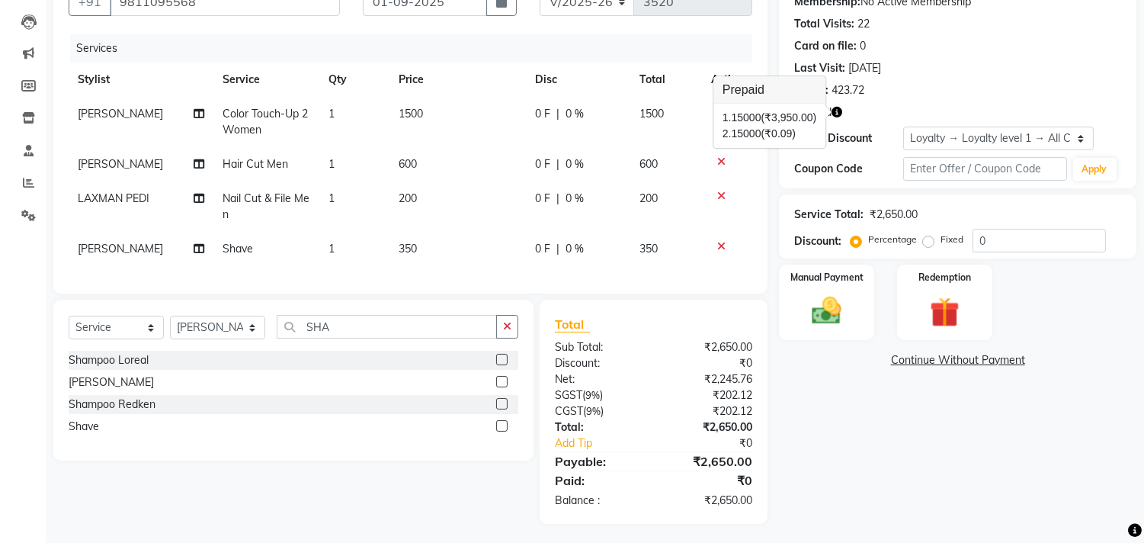
scroll to position [171, 0]
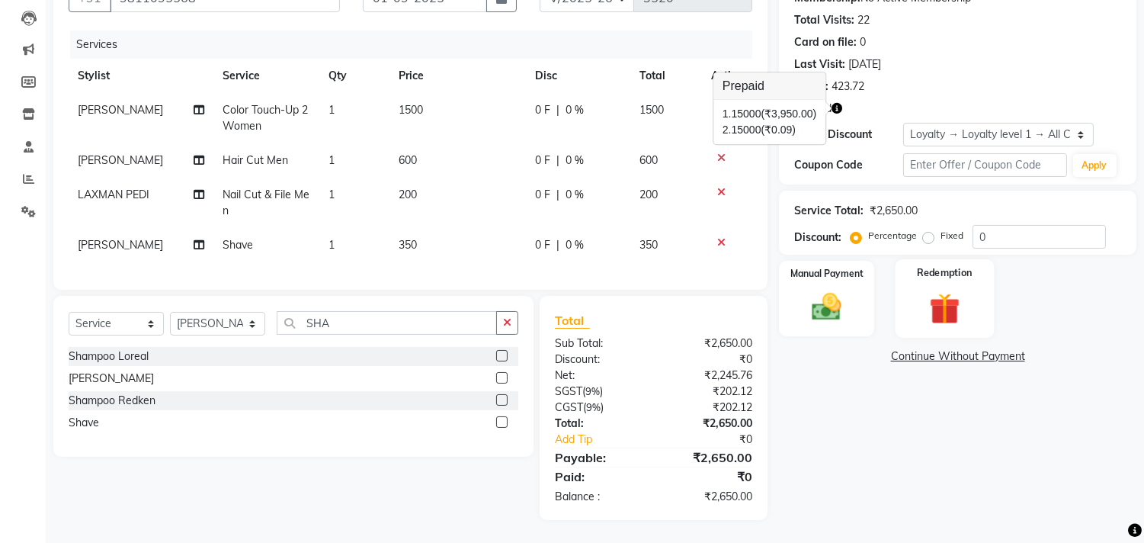
click at [959, 295] on img at bounding box center [944, 309] width 50 height 38
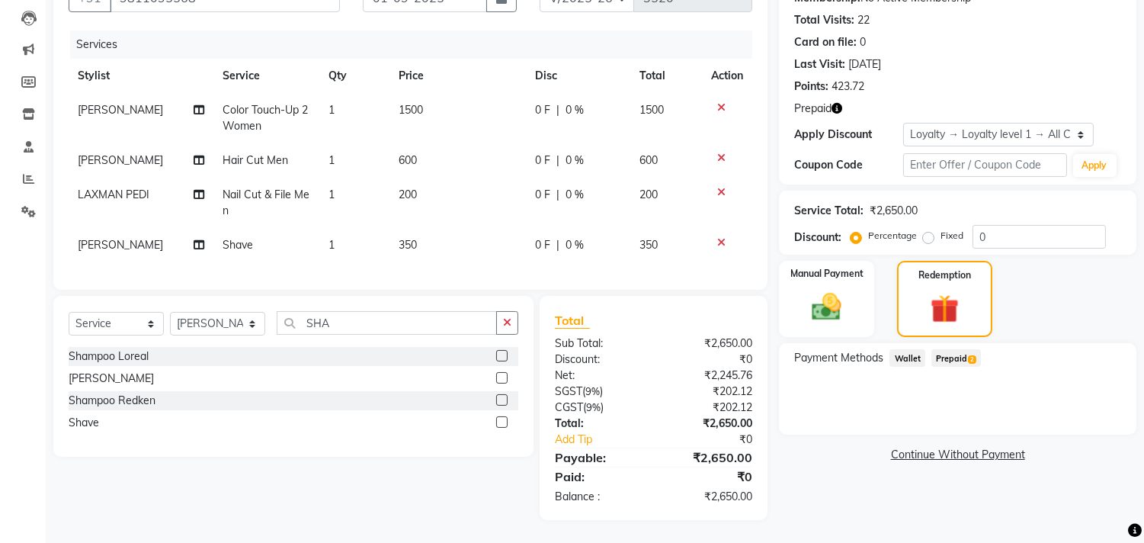
click at [961, 349] on span "Prepaid 2" at bounding box center [956, 358] width 50 height 18
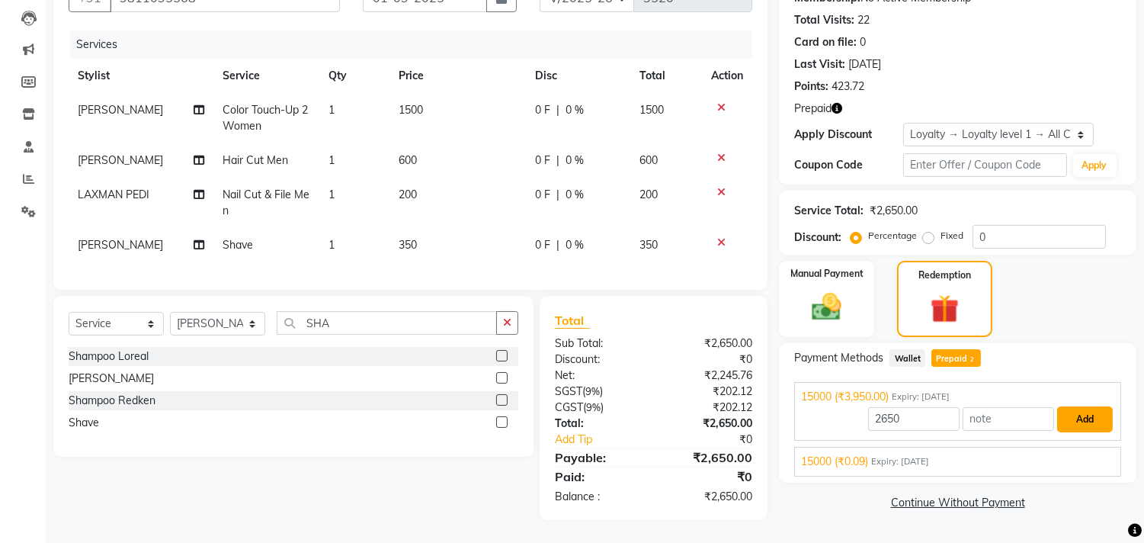
click at [1085, 411] on button "Add" at bounding box center [1085, 419] width 56 height 26
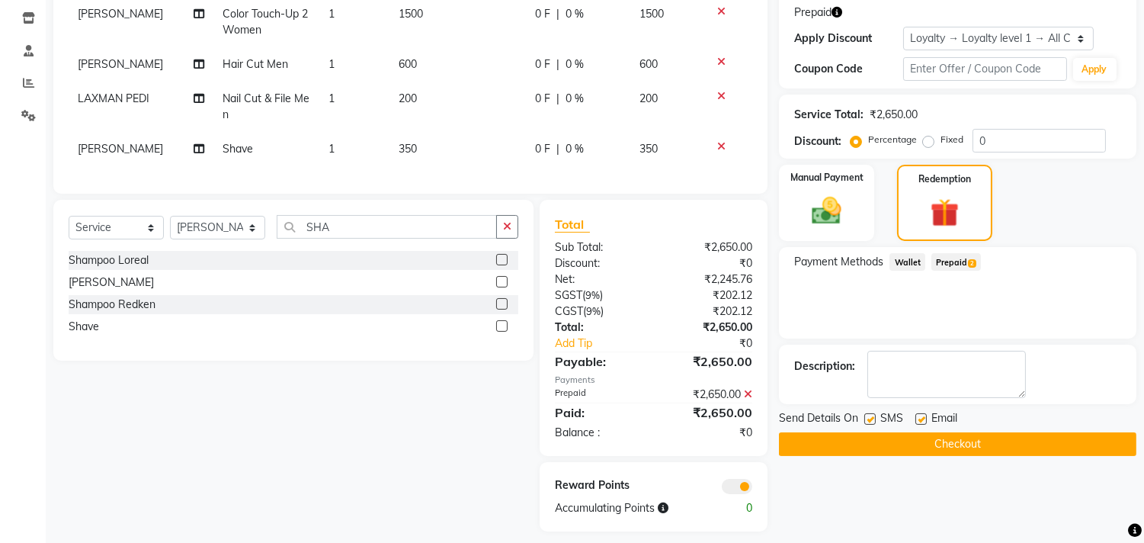
scroll to position [278, 0]
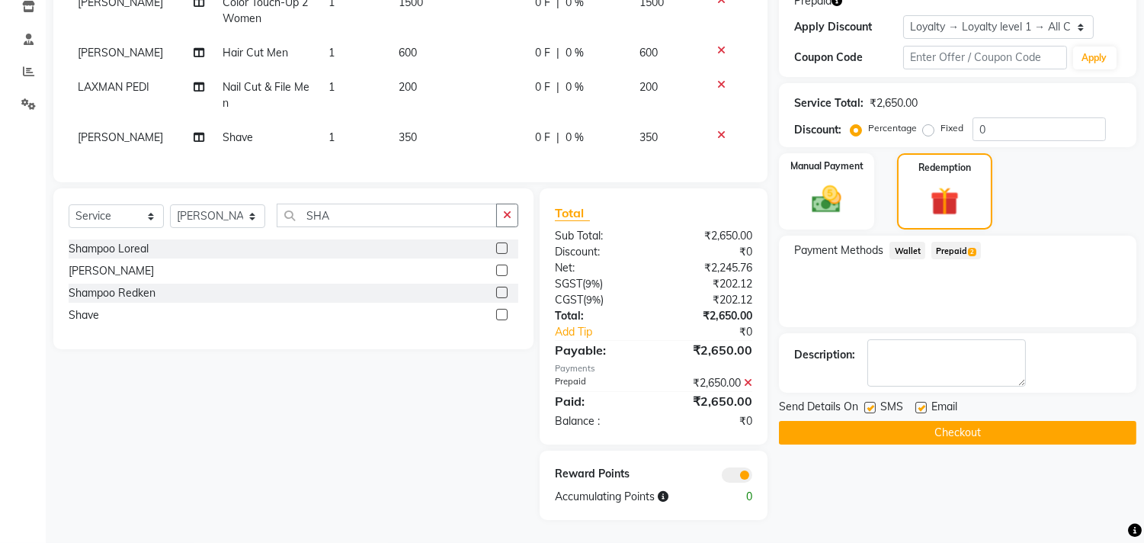
click at [992, 421] on button "Checkout" at bounding box center [957, 433] width 357 height 24
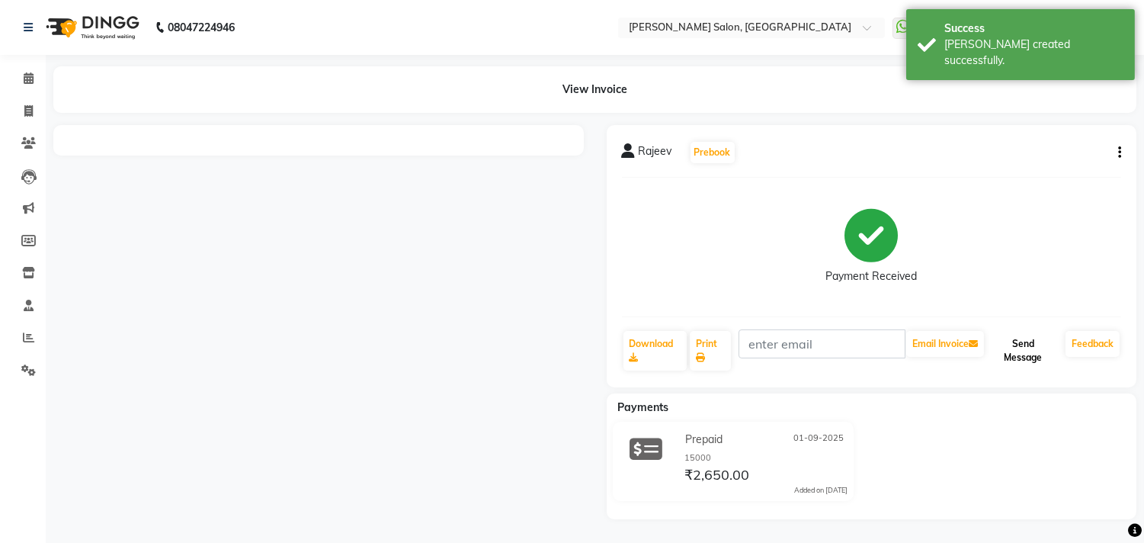
click at [1045, 351] on button "Send Message" at bounding box center [1023, 351] width 72 height 40
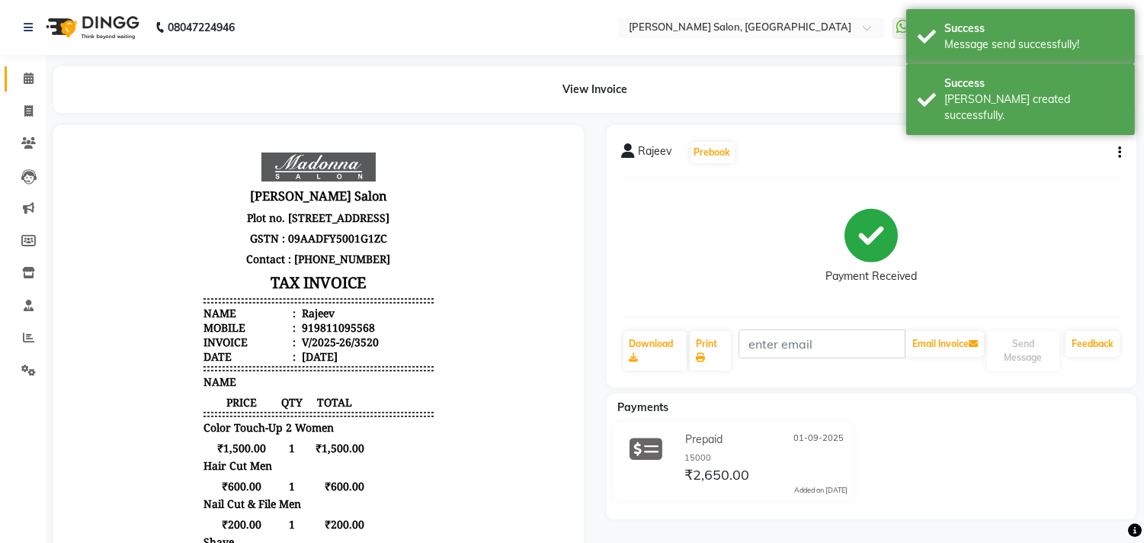
click at [25, 73] on icon at bounding box center [29, 77] width 10 height 11
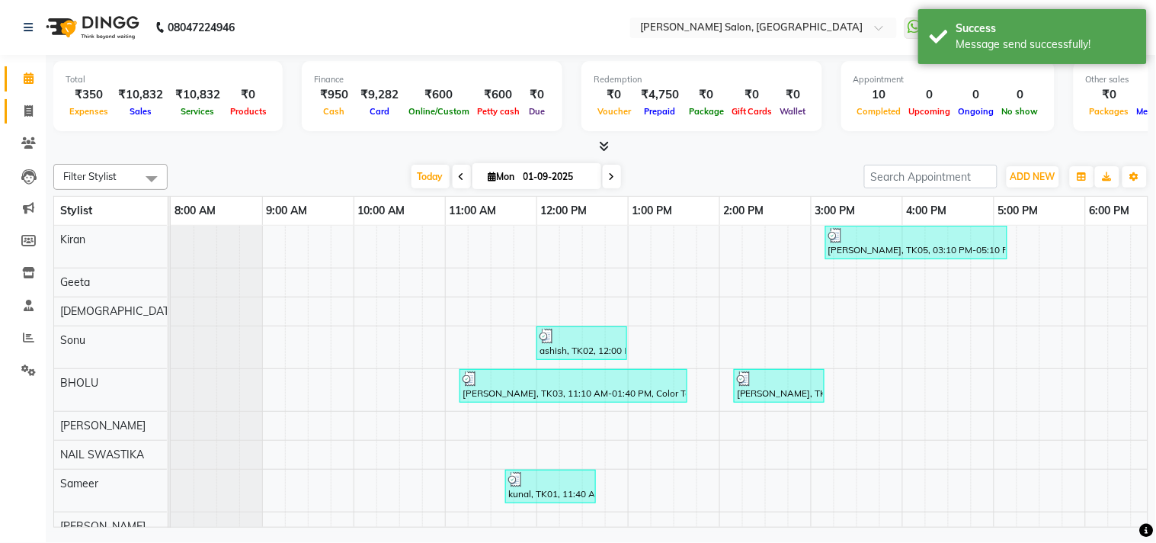
click at [24, 111] on icon at bounding box center [28, 110] width 8 height 11
select select "7229"
select select "service"
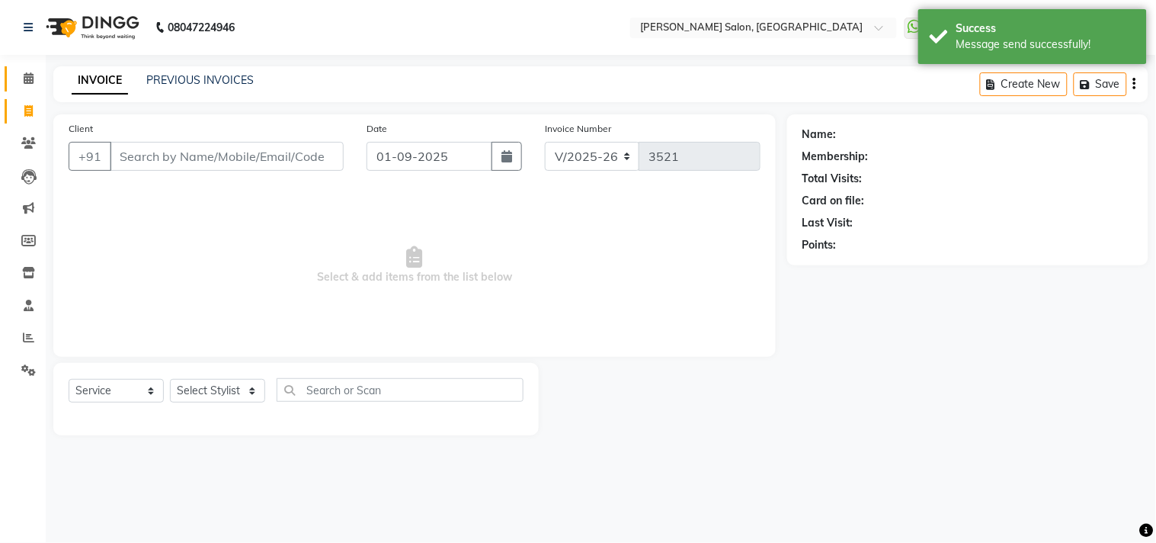
click at [24, 72] on span at bounding box center [28, 79] width 27 height 18
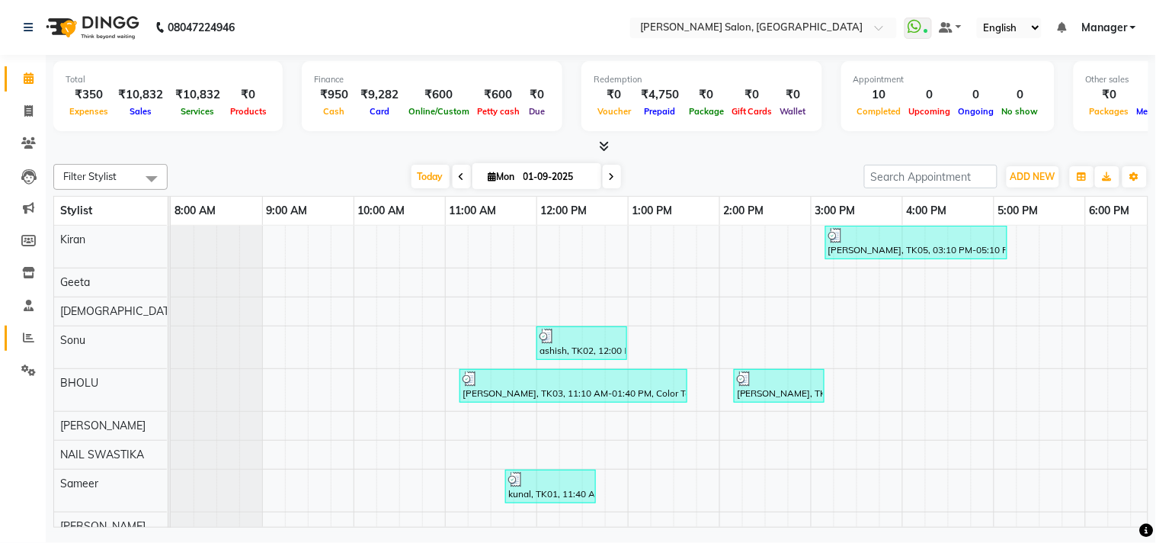
click at [27, 335] on icon at bounding box center [28, 336] width 11 height 11
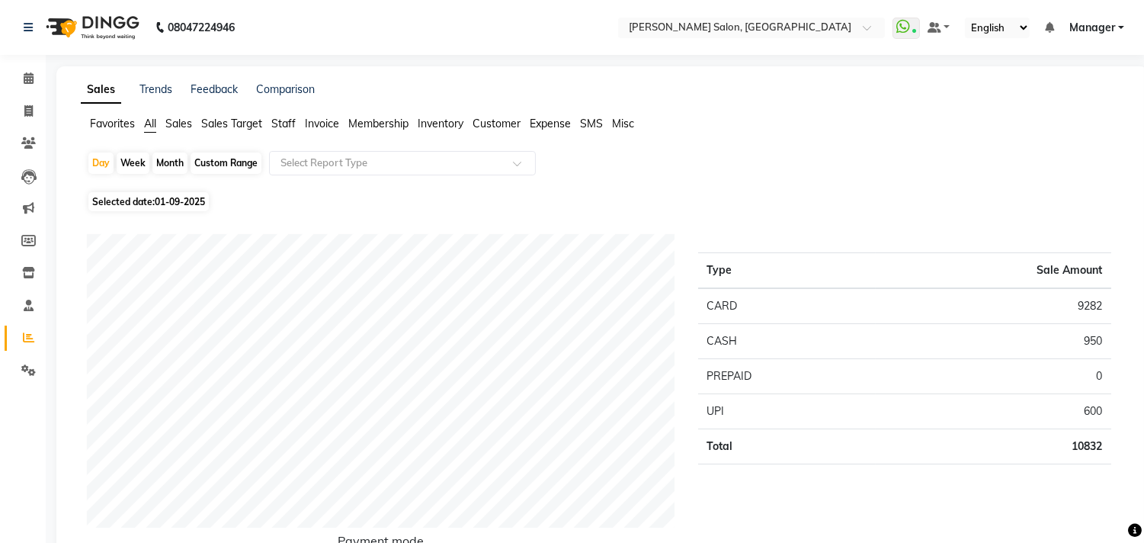
click at [283, 122] on span "Staff" at bounding box center [283, 124] width 24 height 14
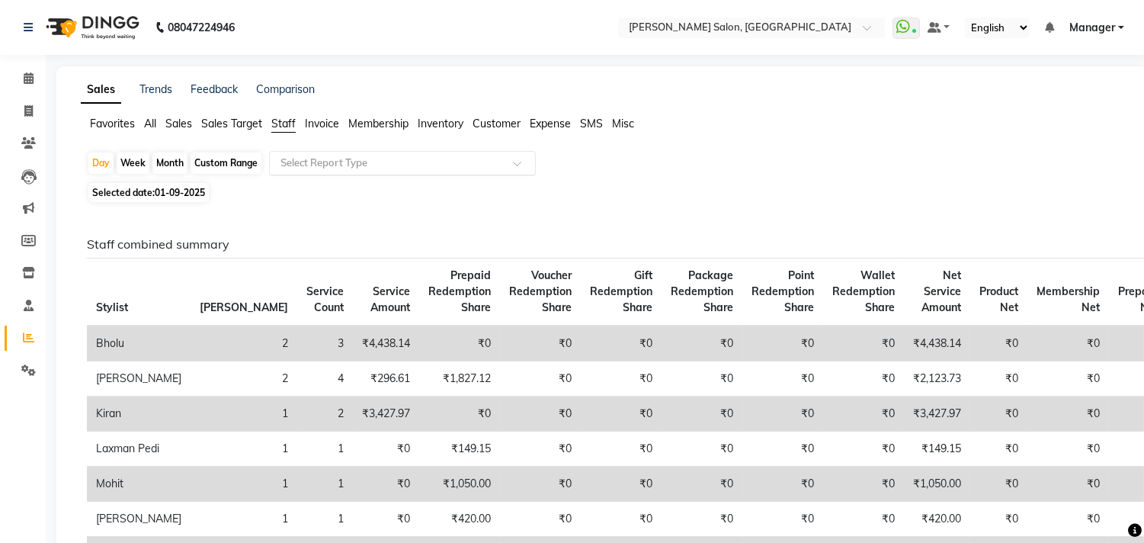
click at [514, 171] on span at bounding box center [522, 167] width 19 height 15
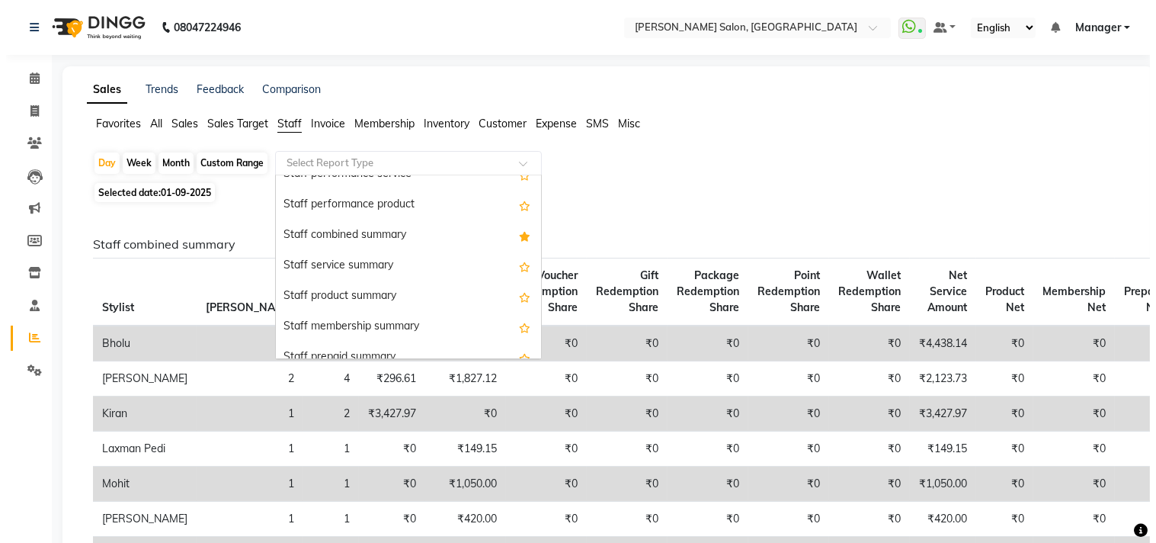
scroll to position [290, 0]
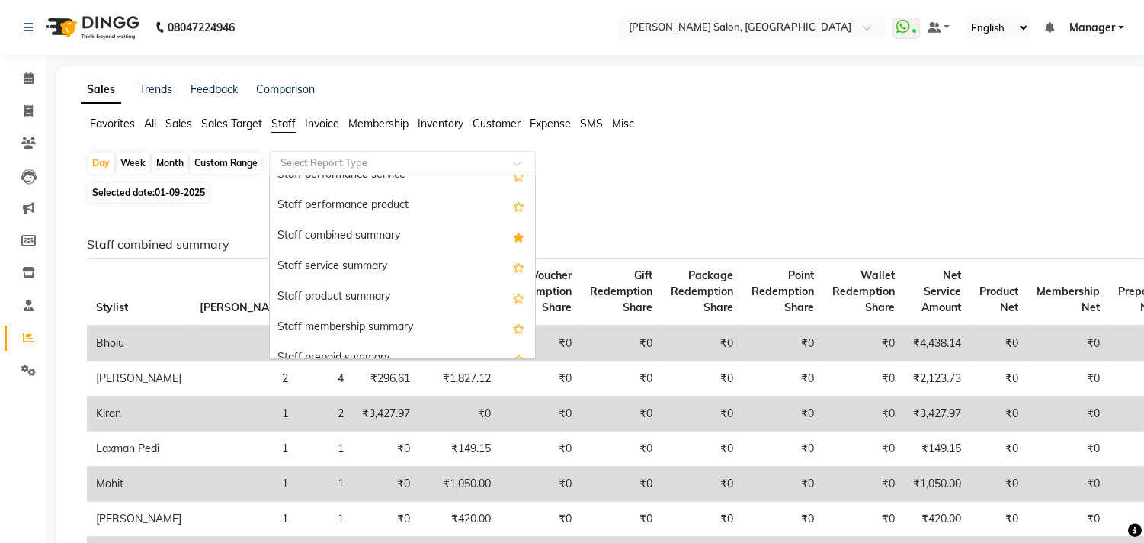
click at [373, 247] on div "Staff combined summary" at bounding box center [402, 236] width 265 height 30
select select "csv"
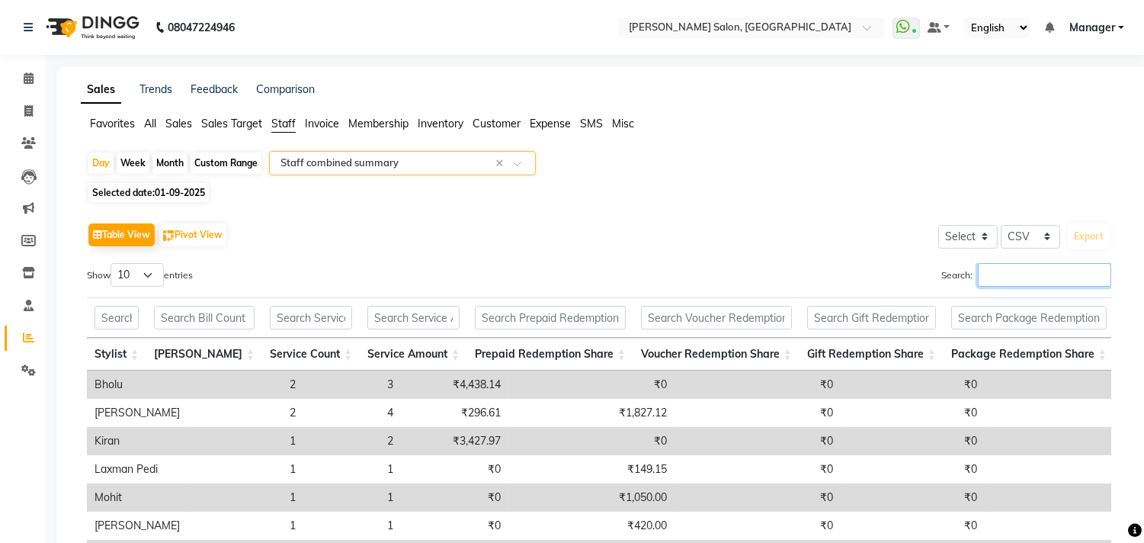
click at [1023, 278] on input "Search:" at bounding box center [1044, 275] width 133 height 24
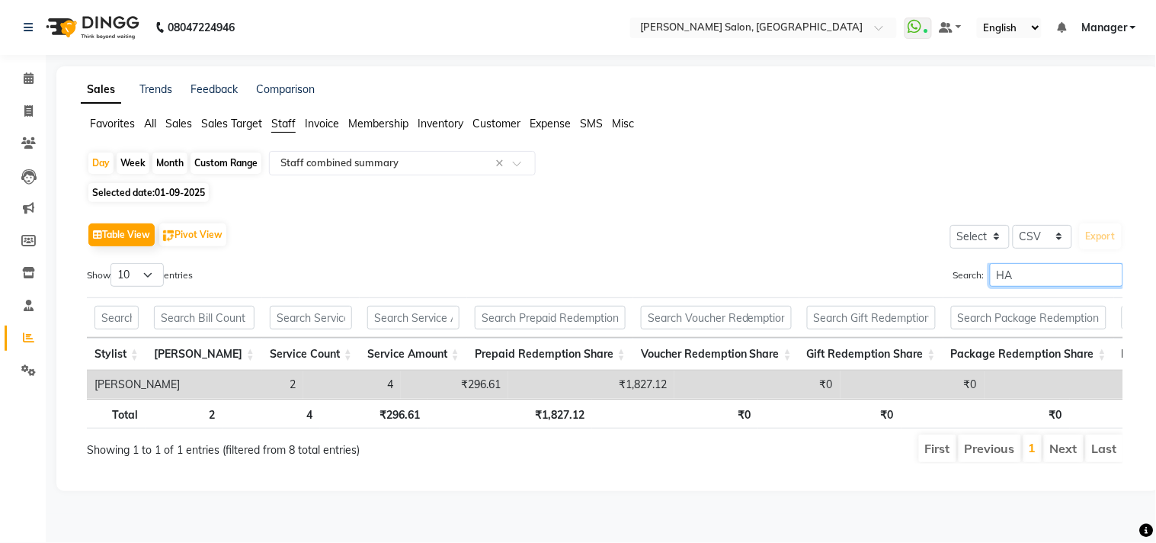
type input "HAN"
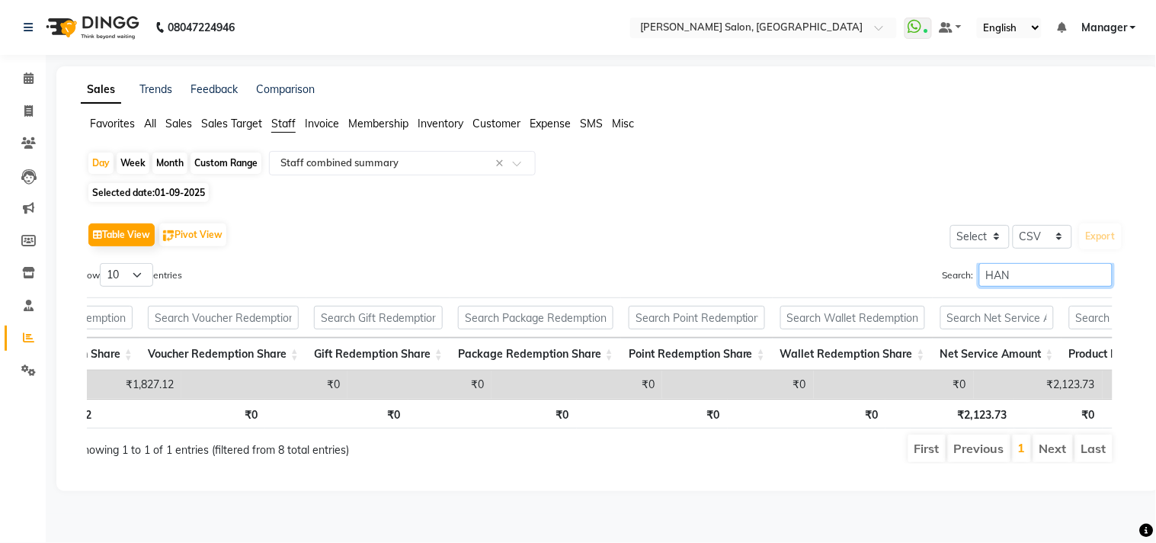
scroll to position [0, 917]
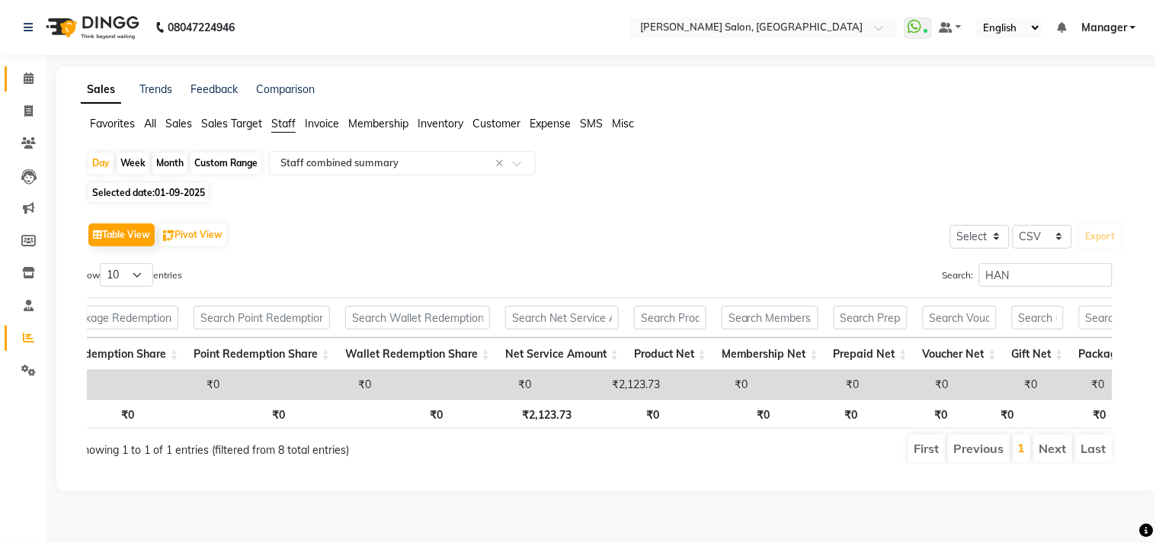
click at [28, 80] on icon at bounding box center [29, 77] width 10 height 11
